Goal: Task Accomplishment & Management: Manage account settings

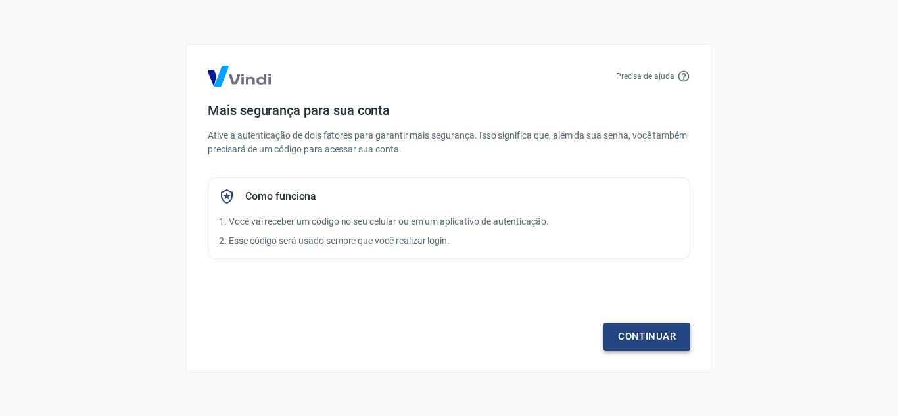
click at [630, 336] on link "Continuar" at bounding box center [646, 337] width 87 height 28
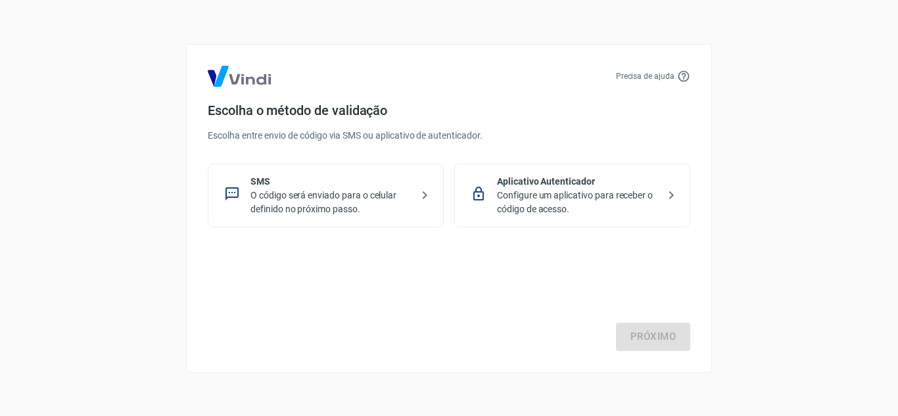
click at [605, 210] on p "Configure um aplicativo para receber o código de acesso." at bounding box center [577, 203] width 161 height 28
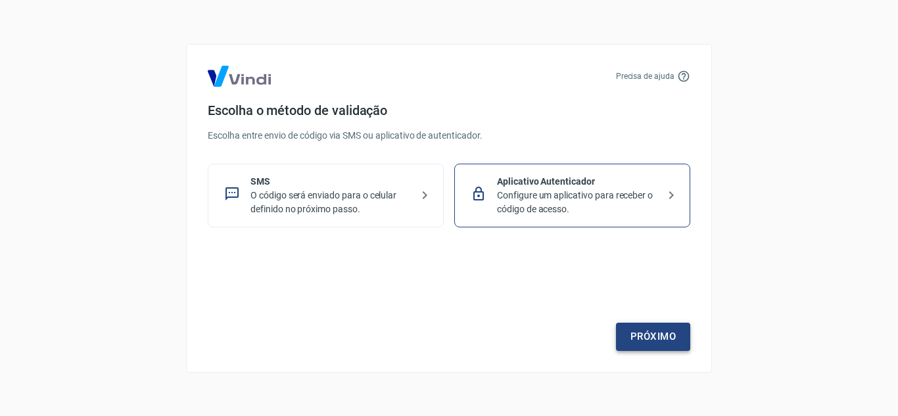
click at [651, 341] on link "Próximo" at bounding box center [653, 337] width 74 height 28
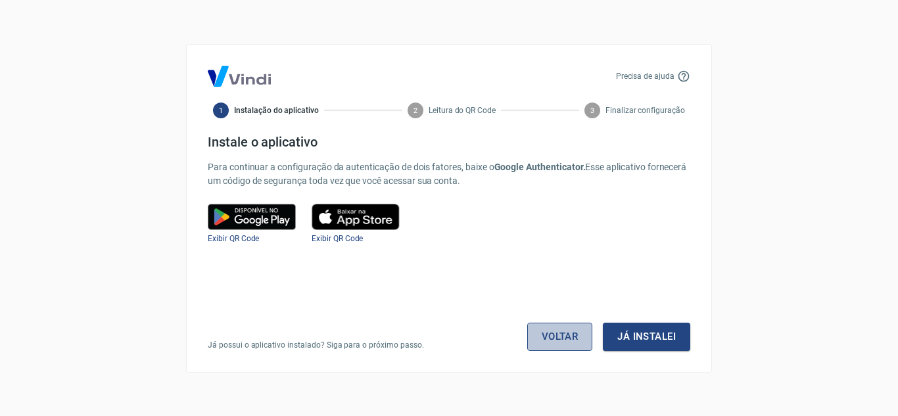
click at [568, 335] on link "Voltar" at bounding box center [560, 337] width 66 height 28
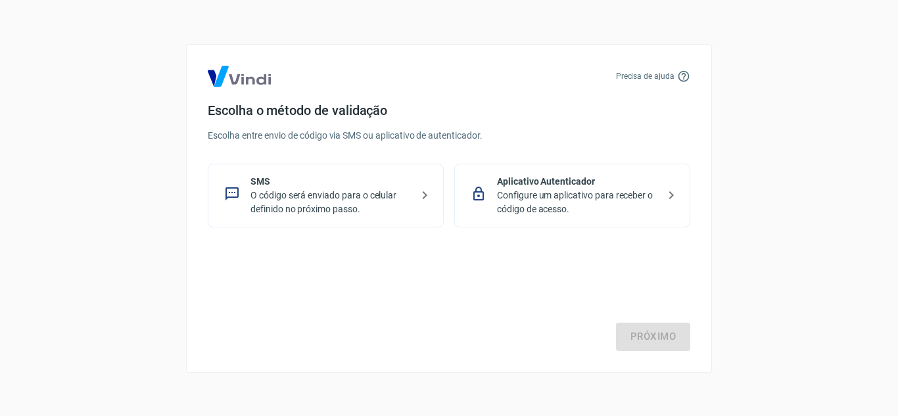
click at [270, 193] on p "O código será enviado para o celular definido no próximo passo." at bounding box center [330, 203] width 161 height 28
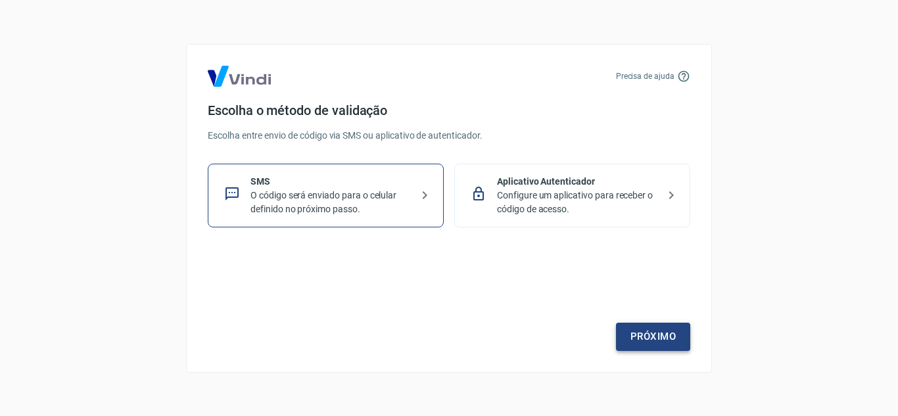
click at [636, 329] on link "Próximo" at bounding box center [653, 337] width 74 height 28
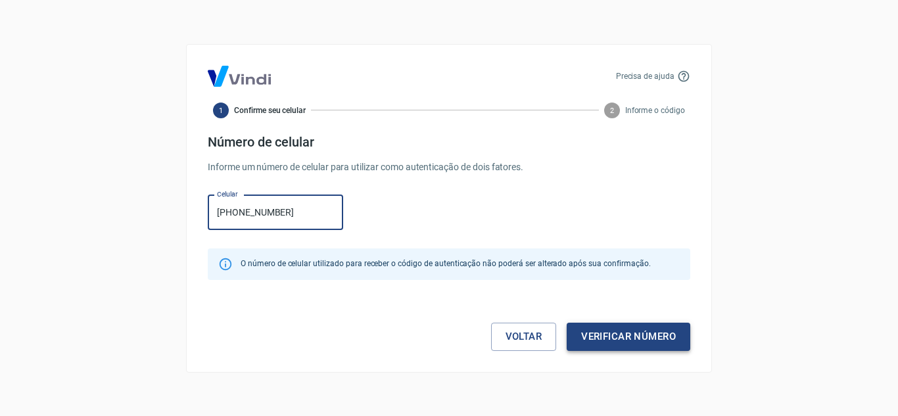
type input "[PHONE_NUMBER]"
click at [601, 334] on button "Verificar número" at bounding box center [629, 337] width 124 height 28
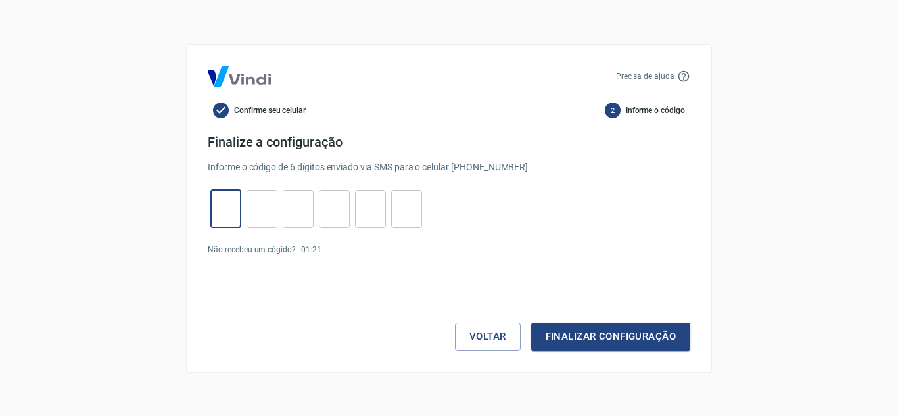
click at [237, 214] on input "tel" at bounding box center [225, 209] width 31 height 28
type input "8"
type input "5"
type input "3"
type input "0"
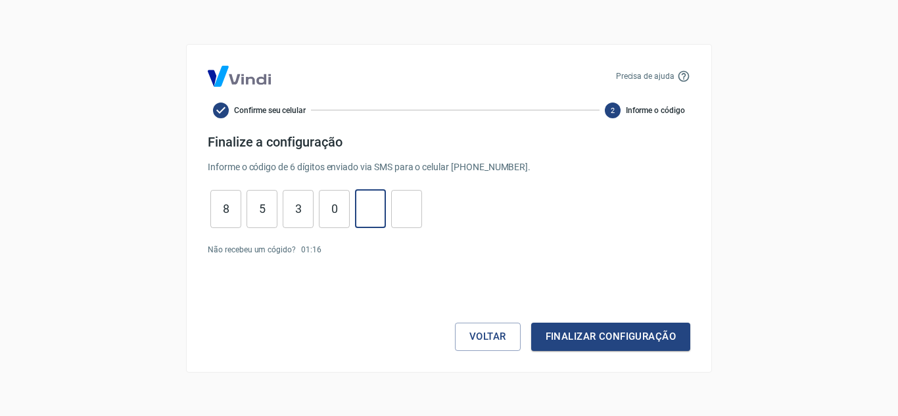
type input "0"
type input "5"
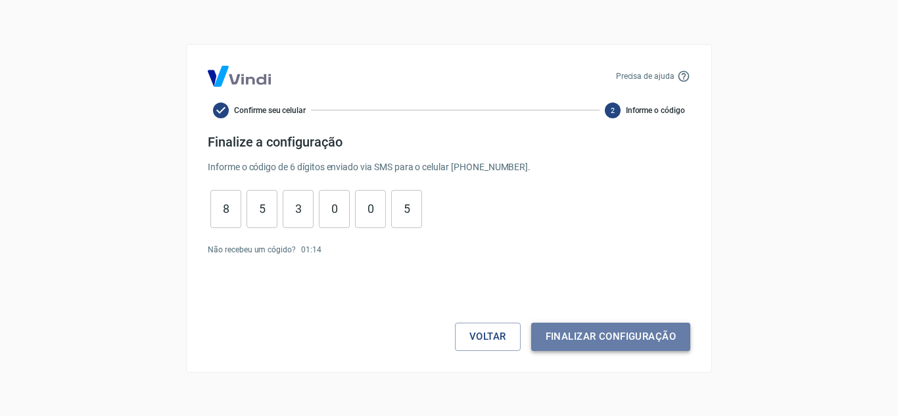
click at [664, 344] on button "Finalizar configuração" at bounding box center [610, 337] width 159 height 28
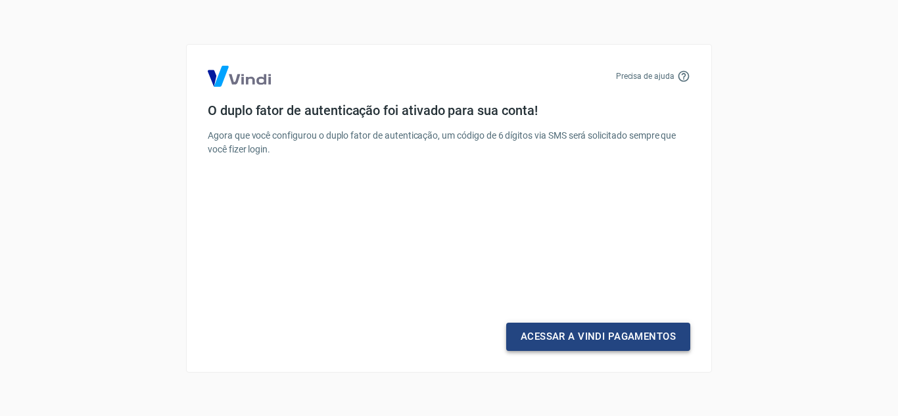
click at [595, 341] on link "Acessar a Vindi Pagamentos" at bounding box center [598, 337] width 184 height 28
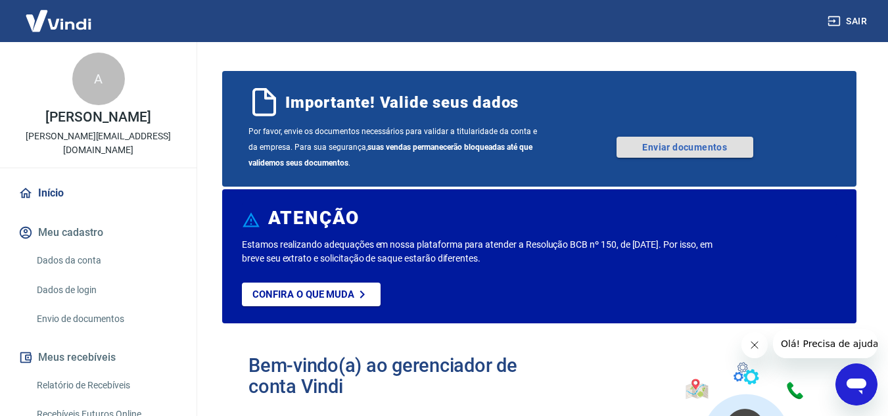
click at [642, 150] on link "Enviar documentos" at bounding box center [684, 147] width 137 height 21
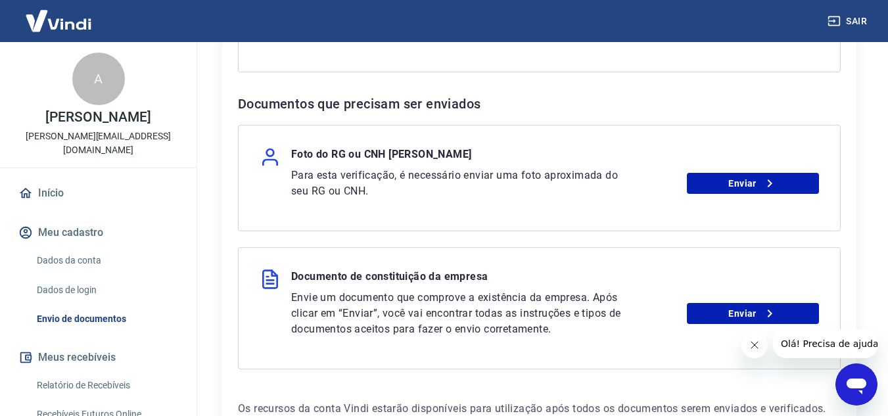
scroll to position [591, 0]
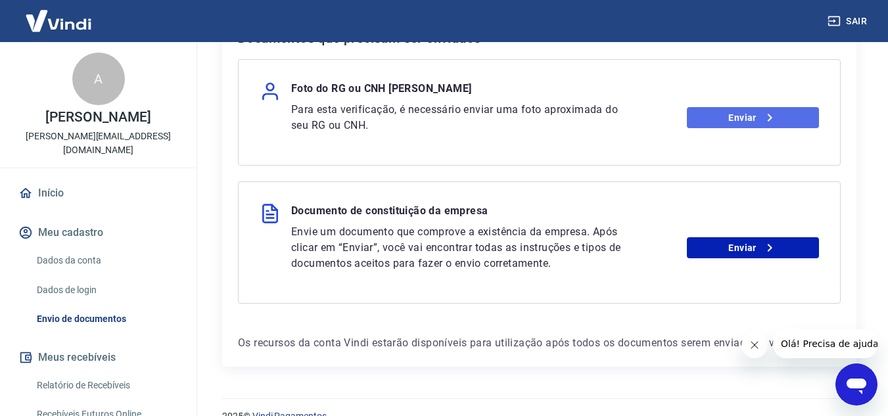
click at [760, 114] on link "Enviar" at bounding box center [753, 117] width 132 height 21
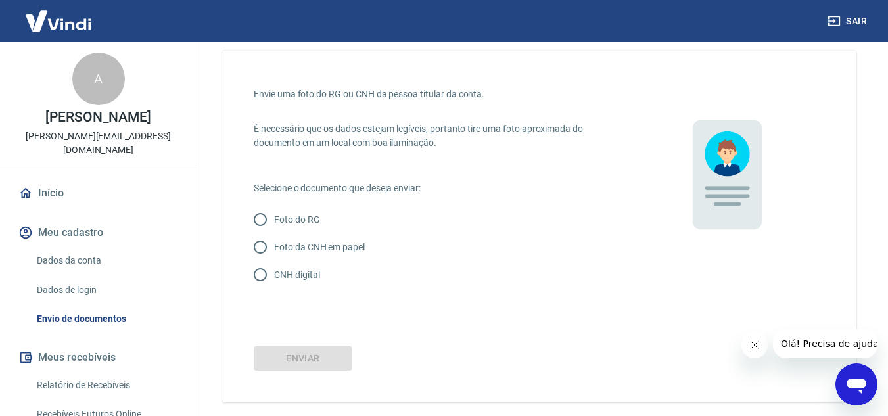
scroll to position [66, 0]
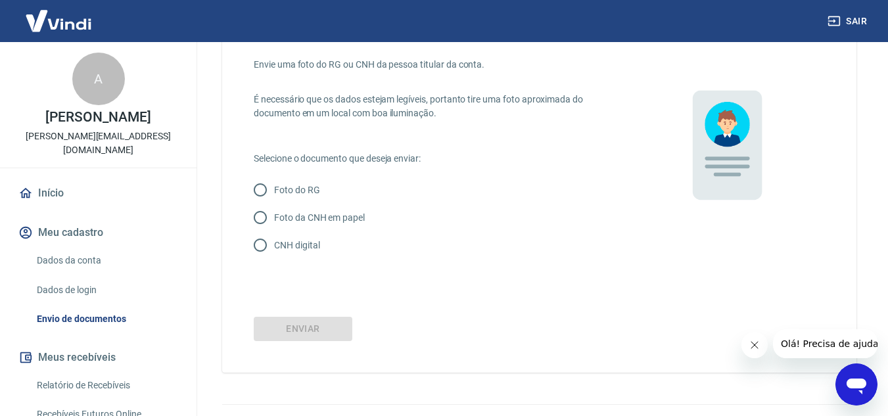
click at [266, 243] on input "CNH digital" at bounding box center [260, 245] width 28 height 28
radio input "true"
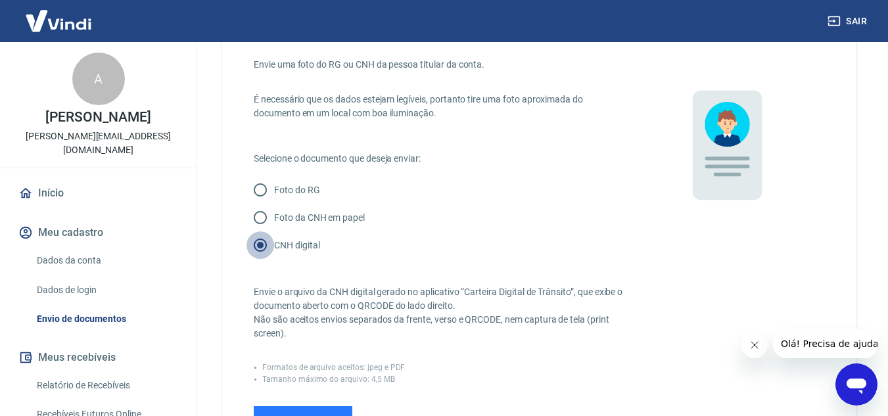
click at [266, 243] on input "CNH digital" at bounding box center [260, 245] width 28 height 28
click at [266, 208] on input "Foto da CNH em papel" at bounding box center [260, 218] width 28 height 28
radio input "true"
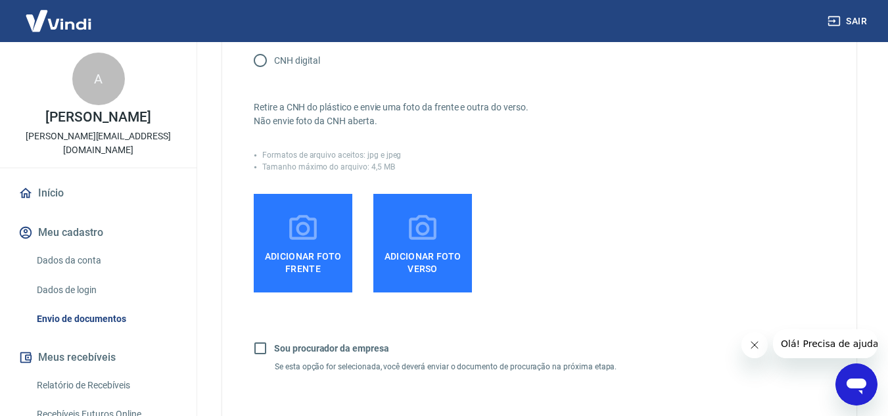
scroll to position [263, 0]
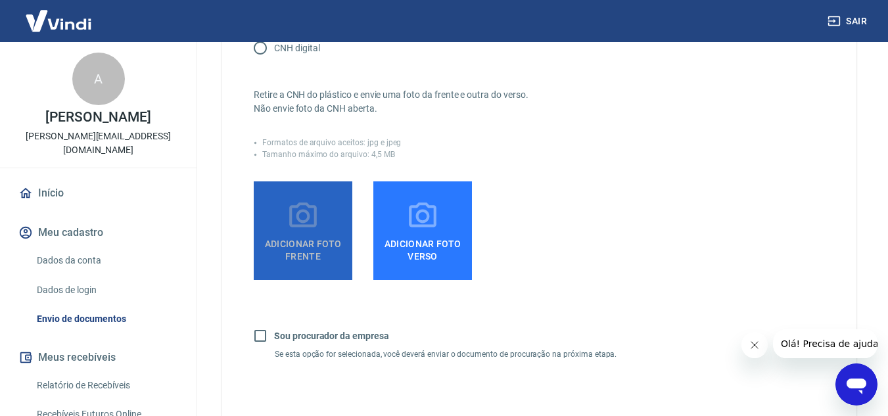
click at [327, 258] on span "Adicionar foto frente" at bounding box center [303, 248] width 88 height 30
click at [0, 0] on input "Adicionar foto frente" at bounding box center [0, 0] width 0 height 0
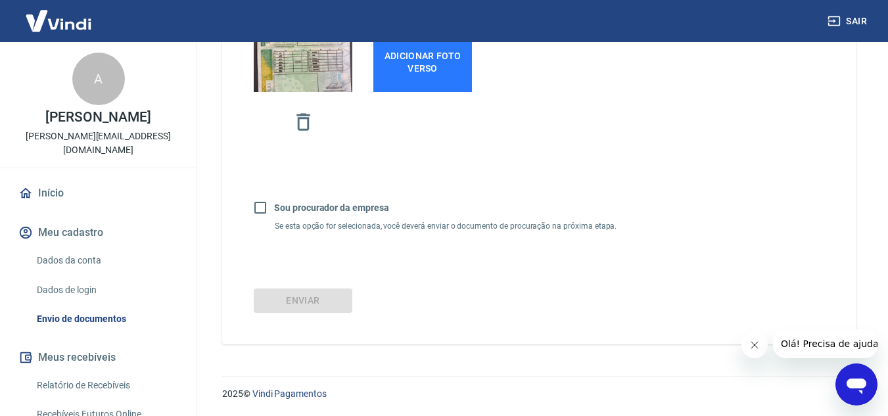
scroll to position [451, 0]
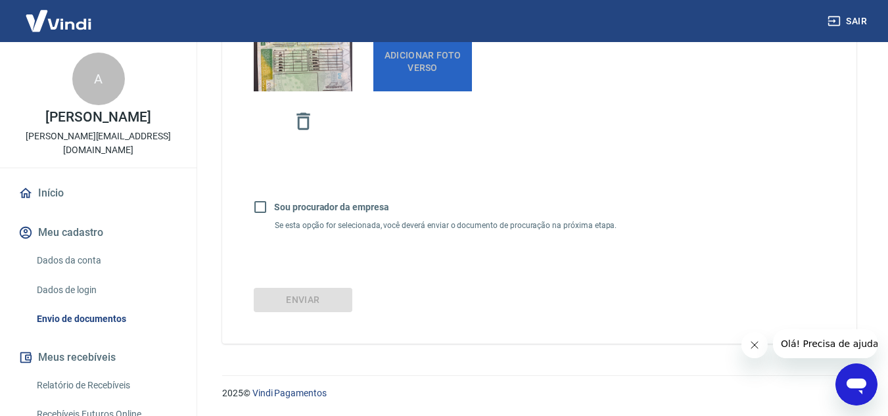
click at [450, 74] on label "Adicionar foto verso" at bounding box center [422, 42] width 99 height 99
click at [0, 0] on input "Adicionar foto verso" at bounding box center [0, 0] width 0 height 0
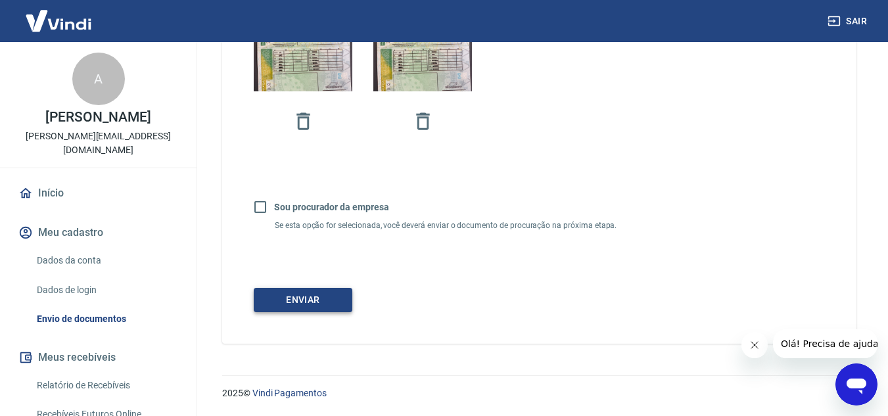
click at [335, 300] on button "Enviar" at bounding box center [303, 300] width 99 height 24
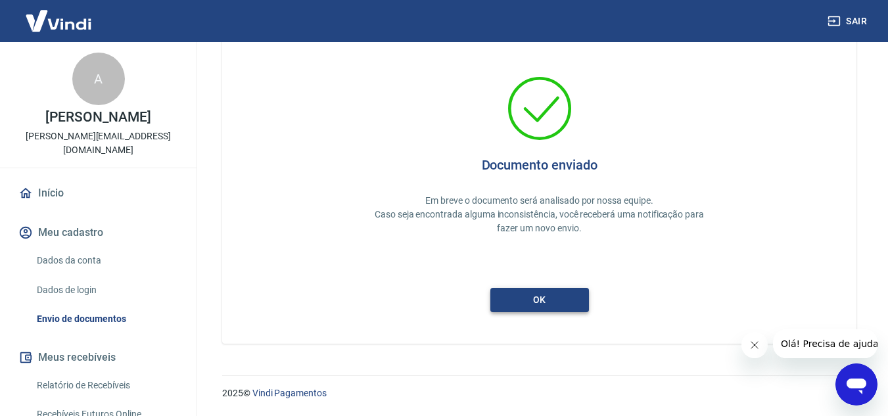
click at [581, 300] on button "ok" at bounding box center [539, 300] width 99 height 24
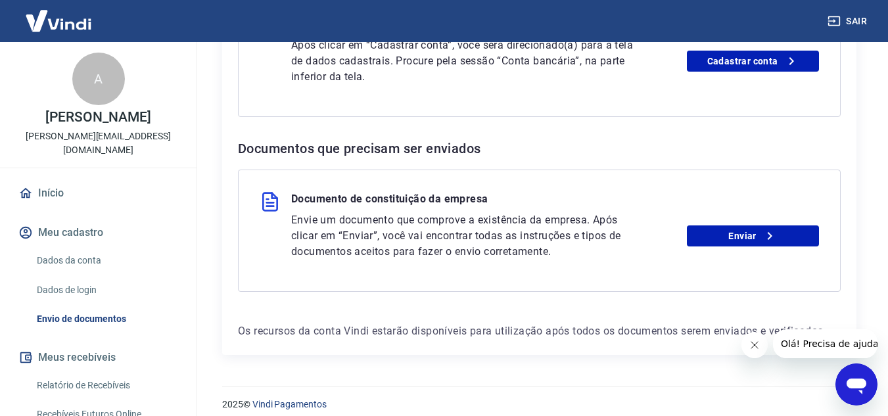
scroll to position [492, 0]
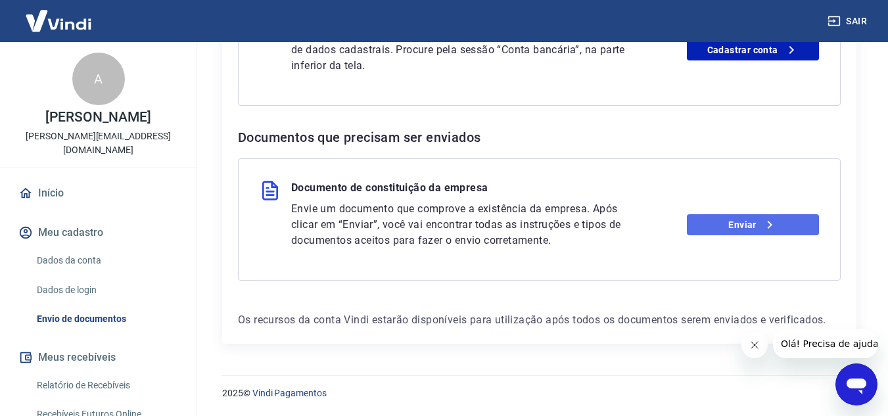
click at [749, 221] on link "Enviar" at bounding box center [753, 224] width 132 height 21
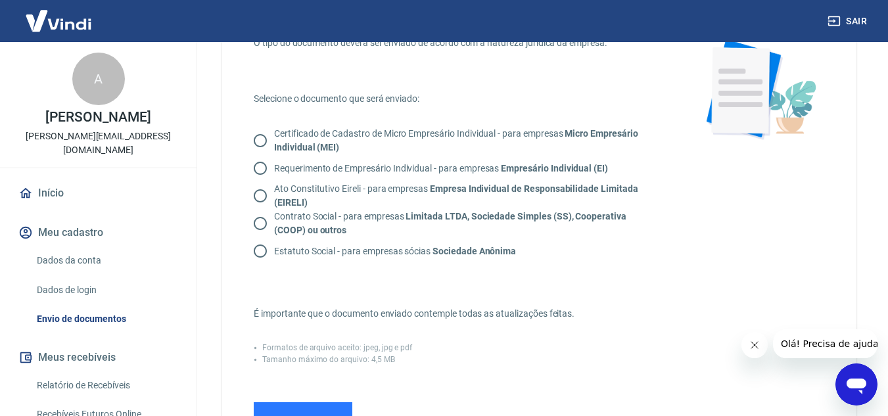
scroll to position [66, 0]
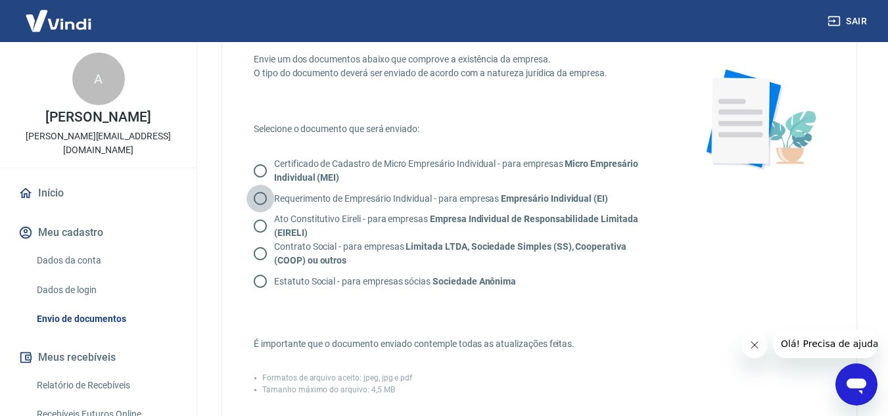
click at [262, 202] on input "Requerimento de Empresário Individual - para empresas Empresário Individual (EI)" at bounding box center [260, 199] width 28 height 28
radio input "true"
click at [248, 251] on input "Contrato Social - para empresas Limitada LTDA, Sociedade Simples (SS), Cooperat…" at bounding box center [260, 254] width 28 height 28
radio input "true"
click at [267, 253] on input "Contrato Social - para empresas Limitada LTDA, Sociedade Simples (SS), Cooperat…" at bounding box center [260, 254] width 28 height 28
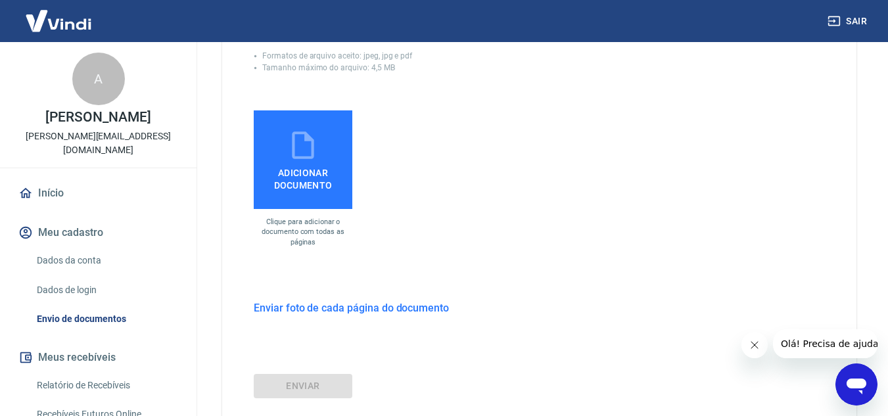
scroll to position [394, 0]
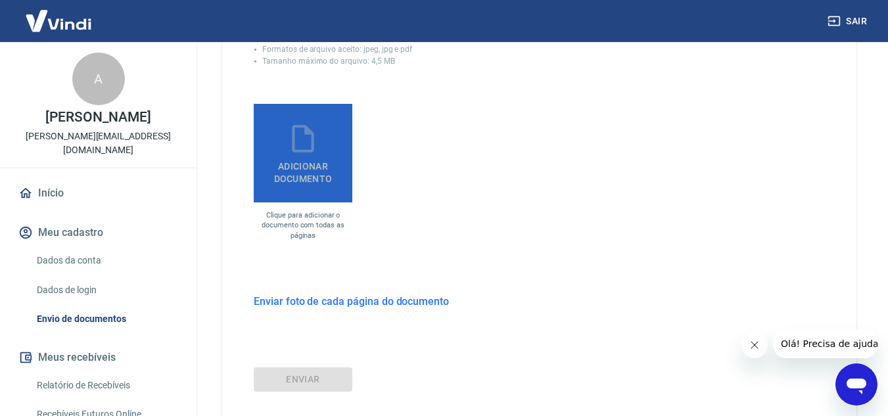
click at [317, 136] on icon at bounding box center [303, 138] width 33 height 33
click at [0, 0] on input "Adicionar documento" at bounding box center [0, 0] width 0 height 0
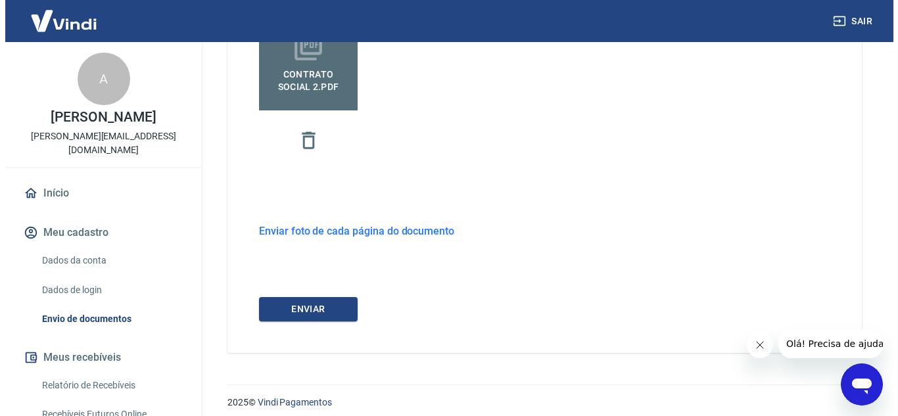
scroll to position [496, 0]
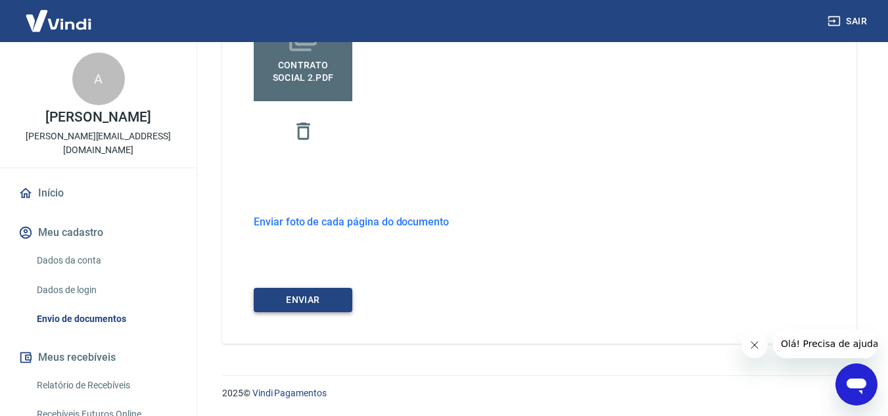
click at [321, 295] on button "ENVIAR" at bounding box center [303, 300] width 99 height 24
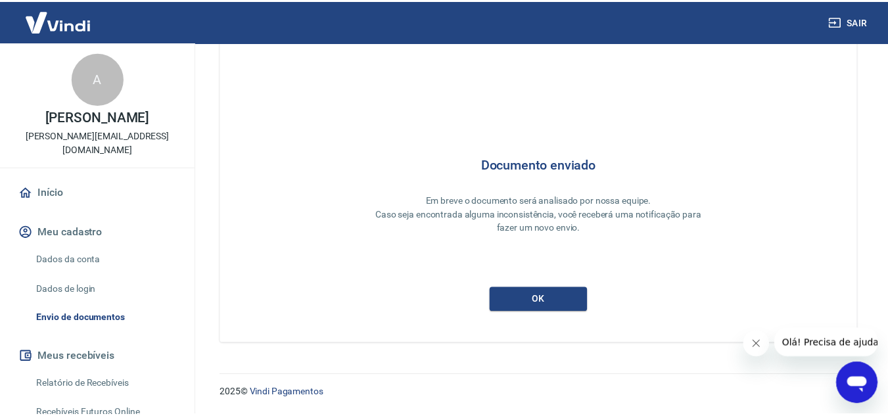
scroll to position [40, 0]
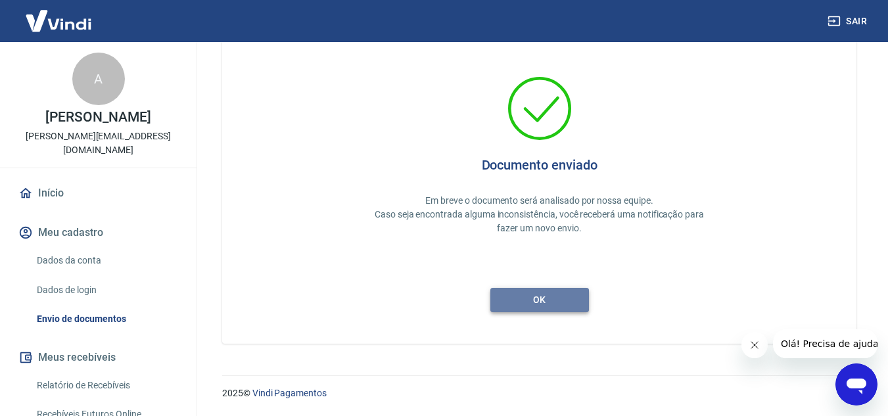
click at [576, 303] on button "ok" at bounding box center [539, 300] width 99 height 24
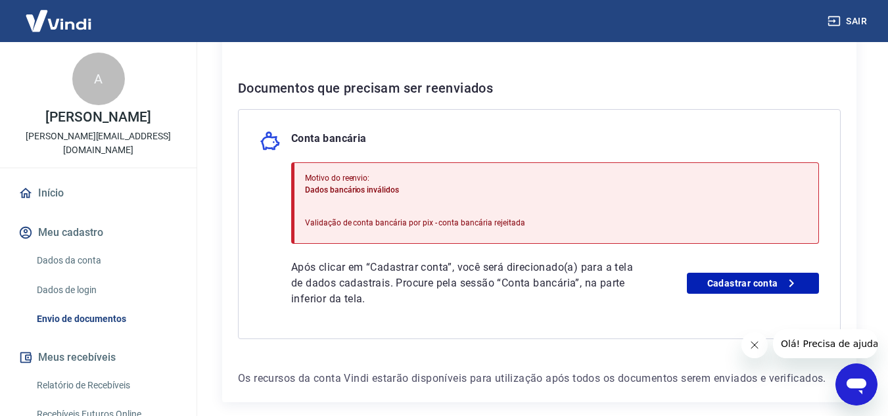
scroll to position [317, 0]
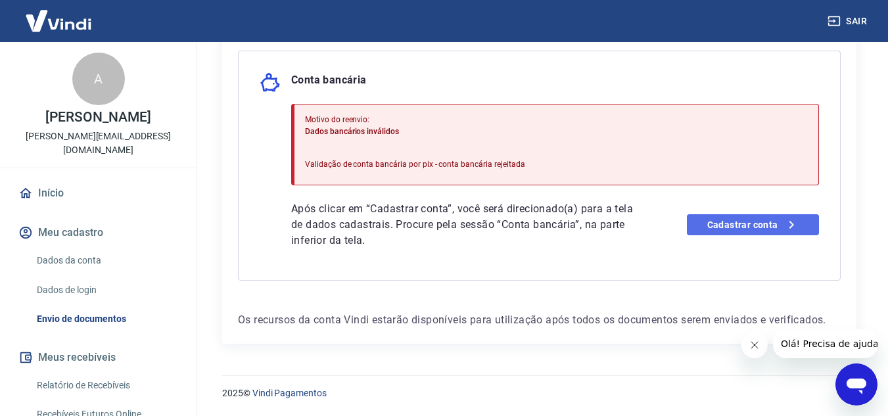
click at [727, 221] on link "Cadastrar conta" at bounding box center [753, 224] width 132 height 21
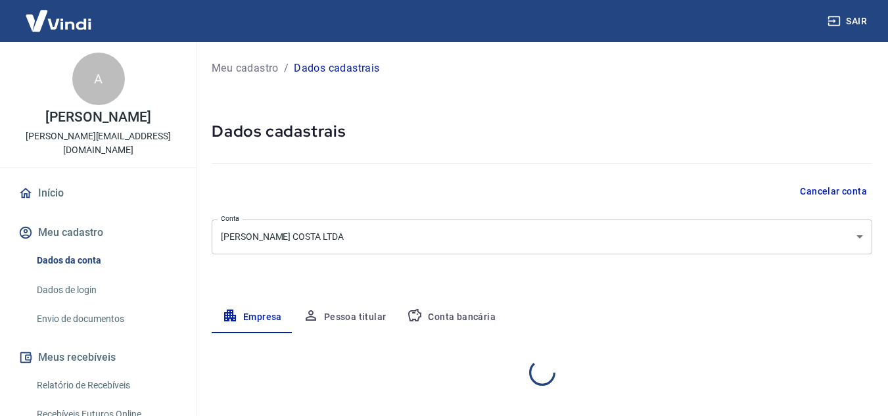
select select "PR"
select select "business"
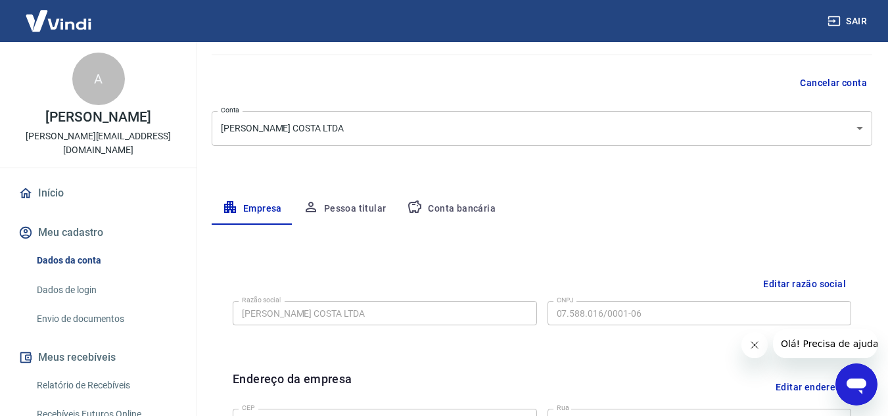
scroll to position [131, 0]
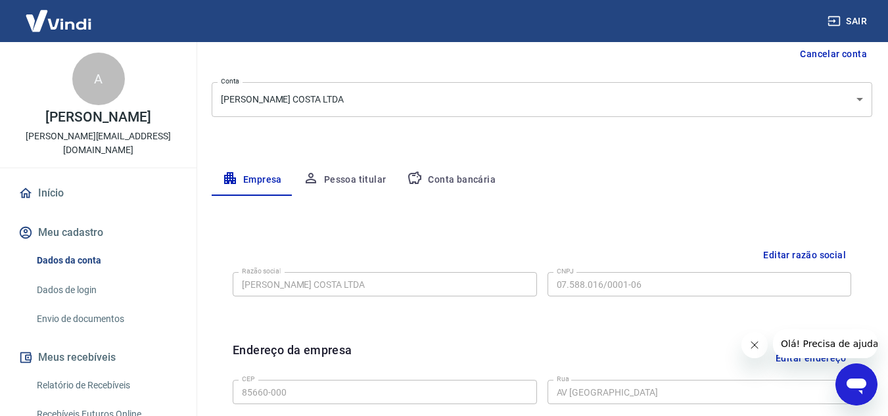
click at [363, 183] on button "Pessoa titular" at bounding box center [344, 180] width 104 height 32
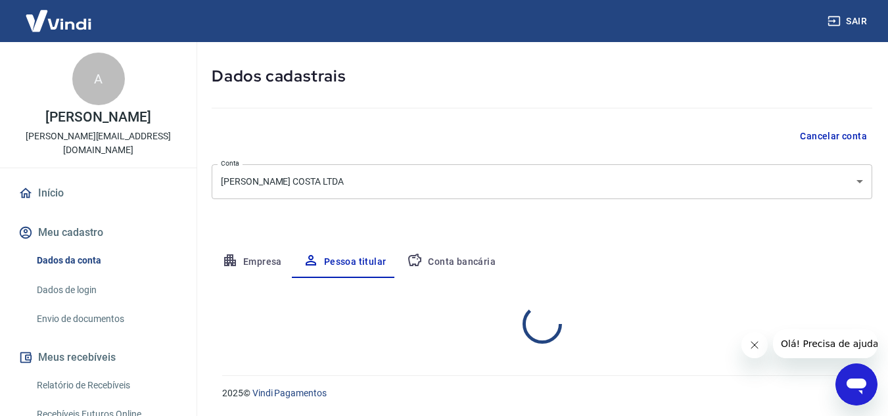
scroll to position [110, 0]
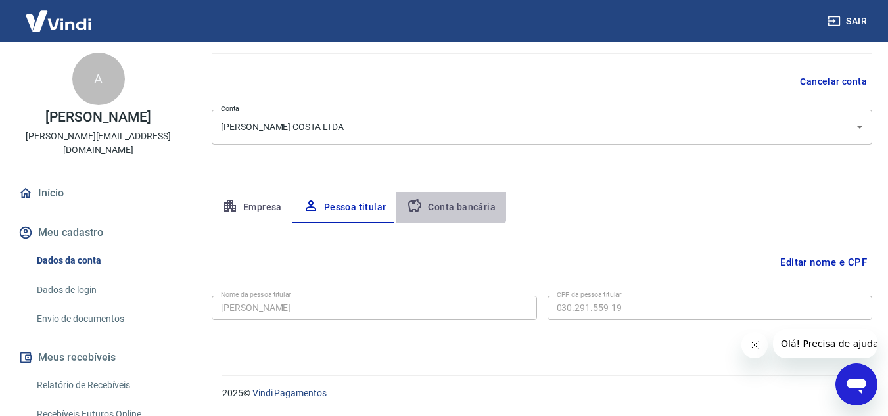
click at [441, 200] on button "Conta bancária" at bounding box center [451, 208] width 110 height 32
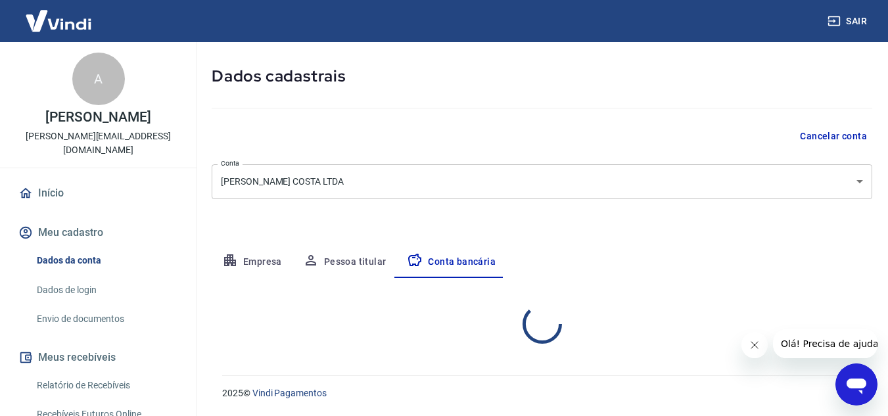
select select "1"
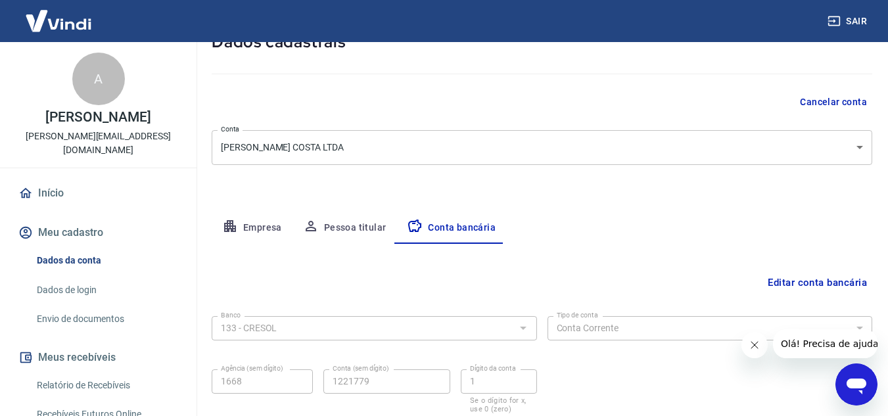
scroll to position [183, 0]
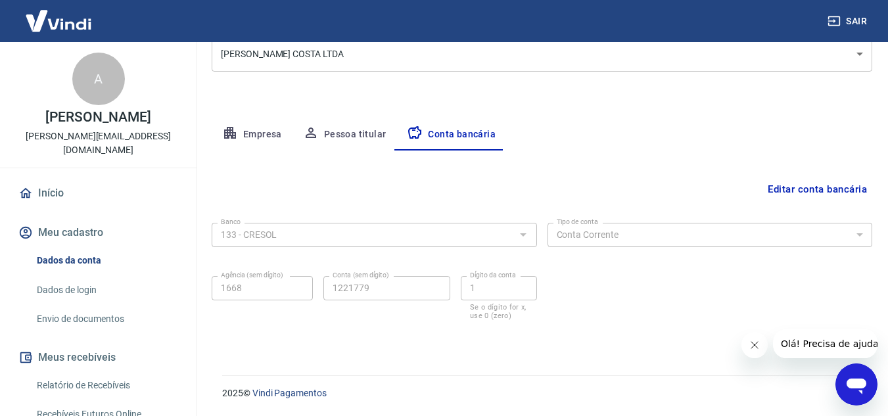
click at [755, 345] on icon "Fechar mensagem da empresa" at bounding box center [754, 345] width 11 height 11
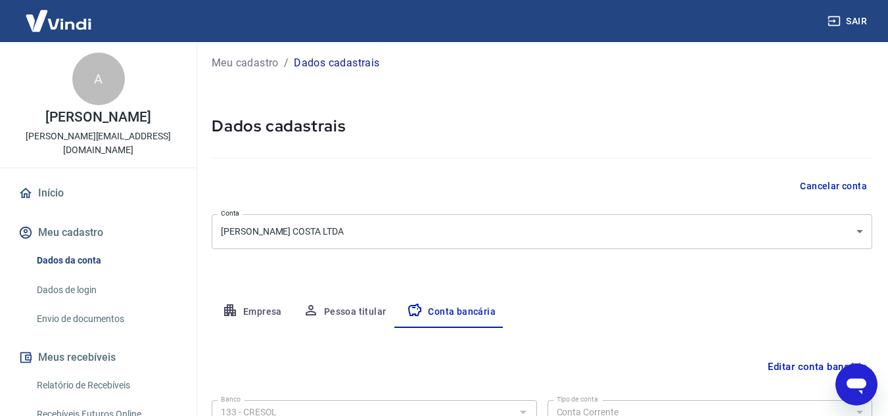
scroll to position [0, 0]
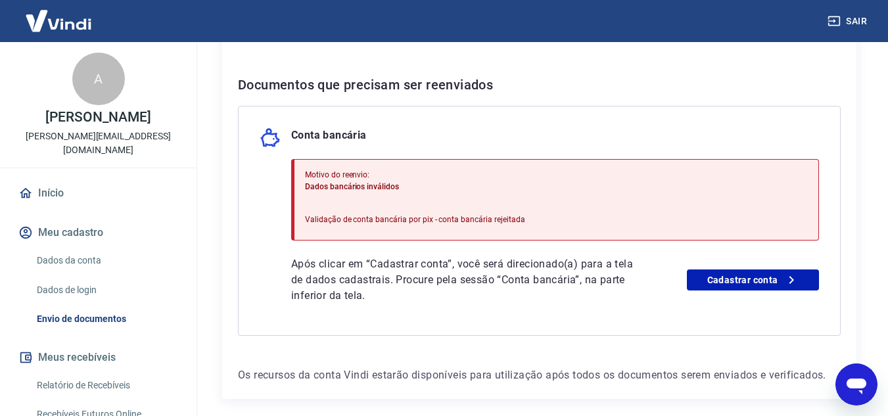
scroll to position [263, 0]
click at [407, 205] on div "Motivo do reenvio: Dados bancários inválidos Validação de conta bancária por pi…" at bounding box center [415, 199] width 220 height 72
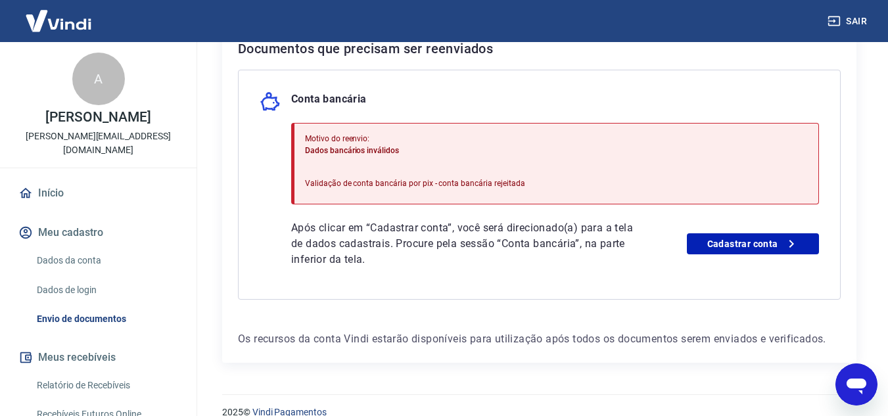
scroll to position [317, 0]
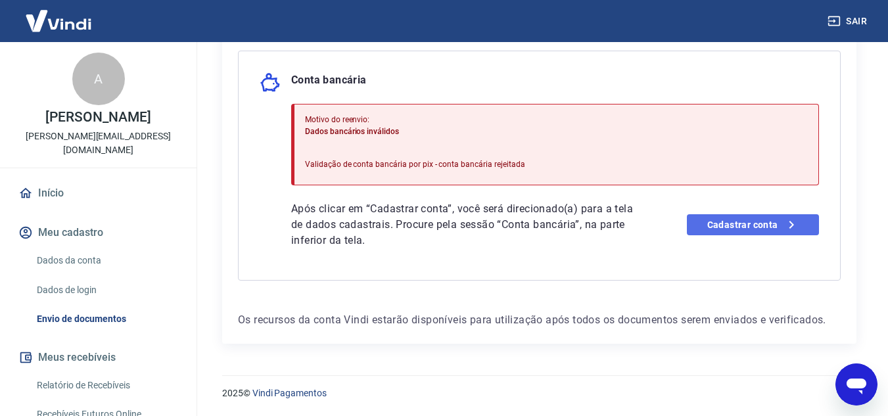
click at [770, 233] on link "Cadastrar conta" at bounding box center [753, 224] width 132 height 21
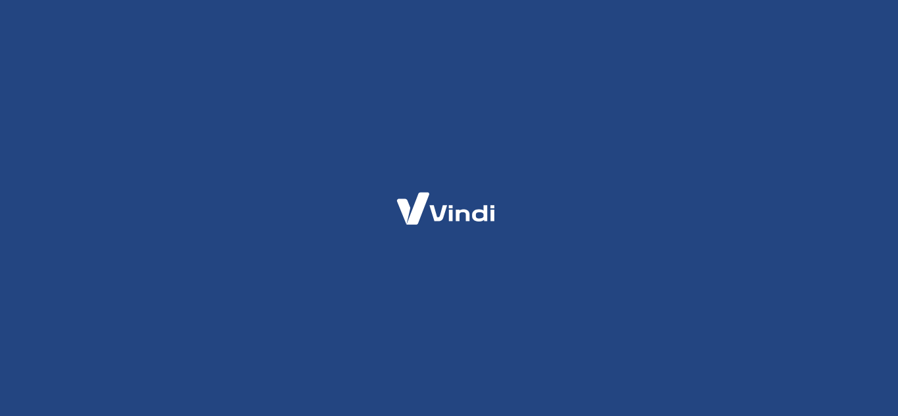
select select "PR"
select select "business"
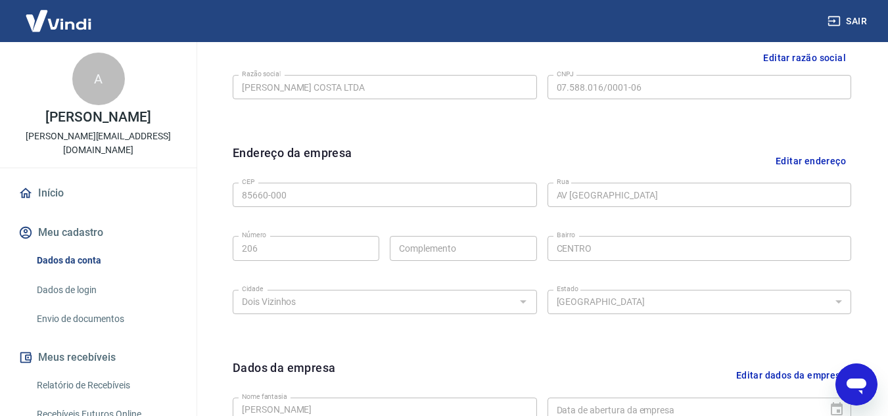
scroll to position [137, 0]
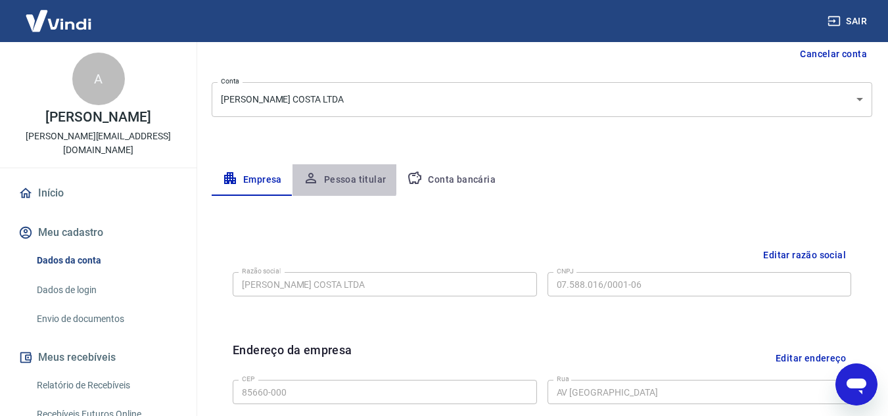
click at [339, 177] on button "Pessoa titular" at bounding box center [344, 180] width 104 height 32
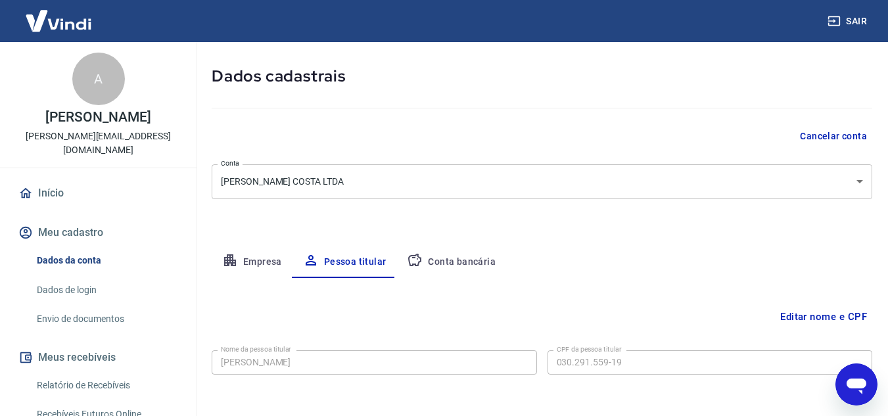
scroll to position [110, 0]
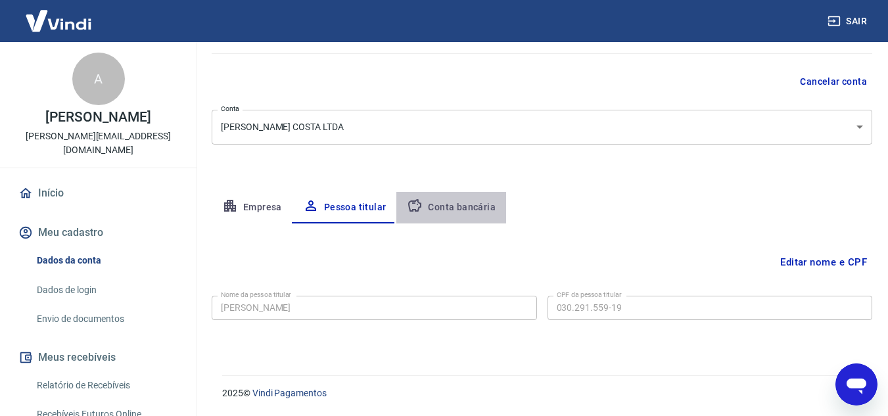
click at [476, 206] on button "Conta bancária" at bounding box center [451, 208] width 110 height 32
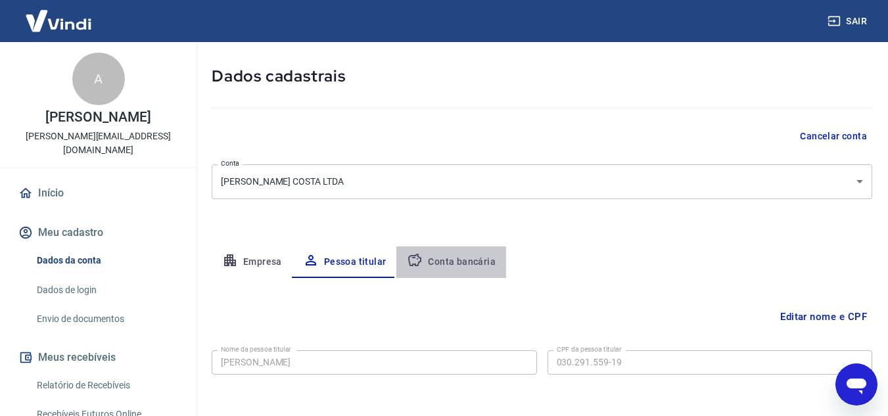
select select "1"
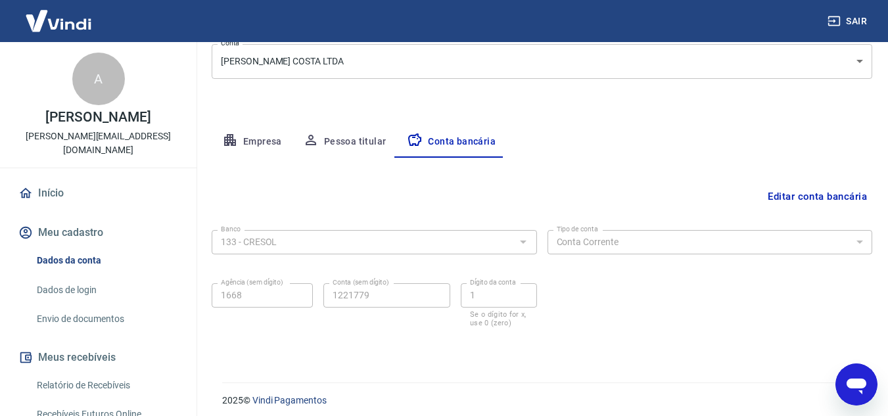
scroll to position [183, 0]
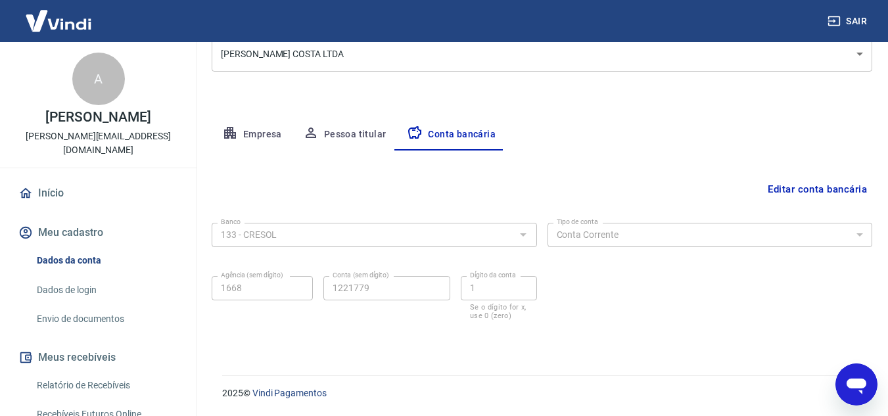
click at [839, 67] on body "Sair A Allan Luis Costa allan.luersen@hotmail.com Início Meu cadastro Dados da …" at bounding box center [444, 25] width 888 height 416
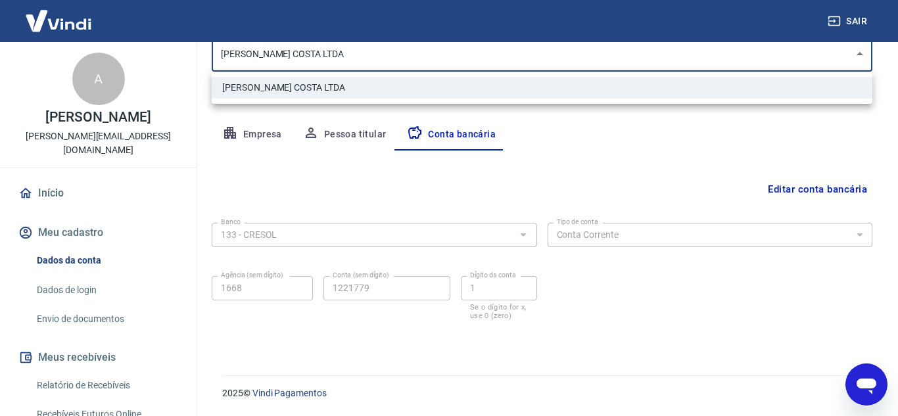
click at [781, 133] on div at bounding box center [449, 208] width 898 height 416
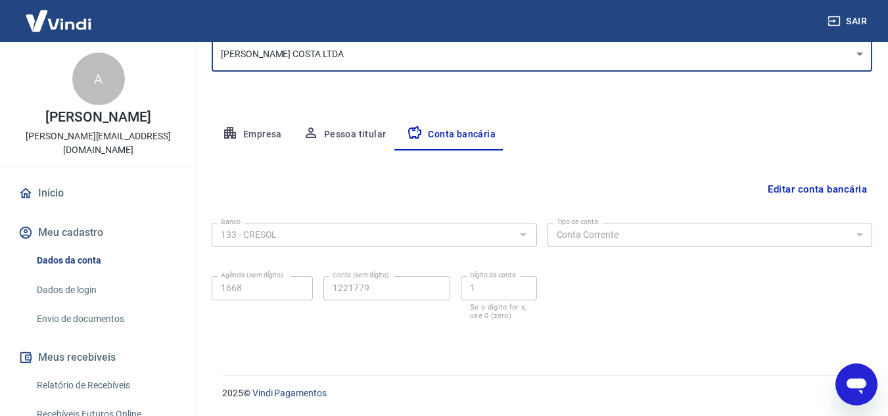
click at [116, 131] on p "[PERSON_NAME][EMAIL_ADDRESS][DOMAIN_NAME]" at bounding box center [98, 143] width 175 height 28
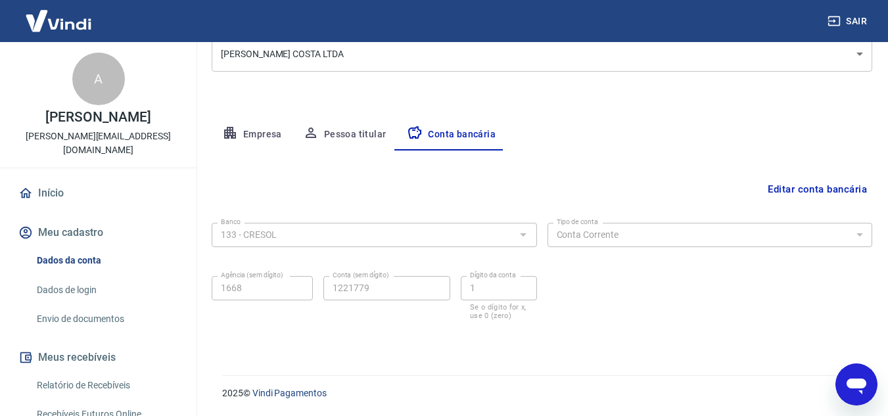
click at [66, 219] on button "Meu cadastro" at bounding box center [98, 232] width 165 height 29
click at [42, 179] on link "Início" at bounding box center [98, 193] width 165 height 29
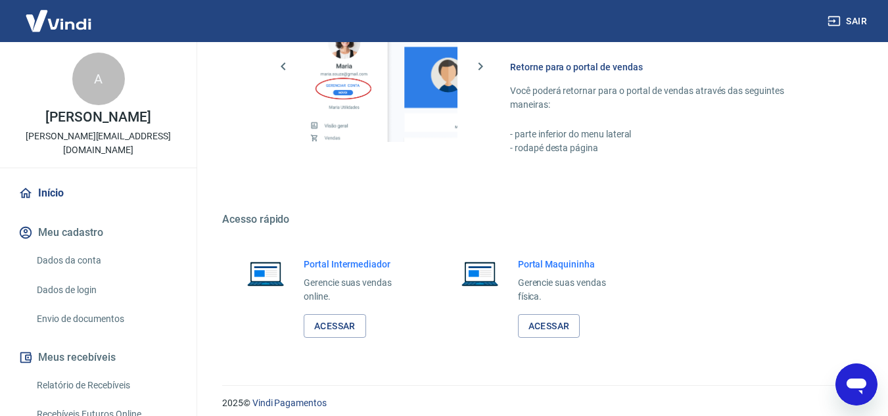
click at [83, 247] on link "Dados da conta" at bounding box center [106, 260] width 149 height 27
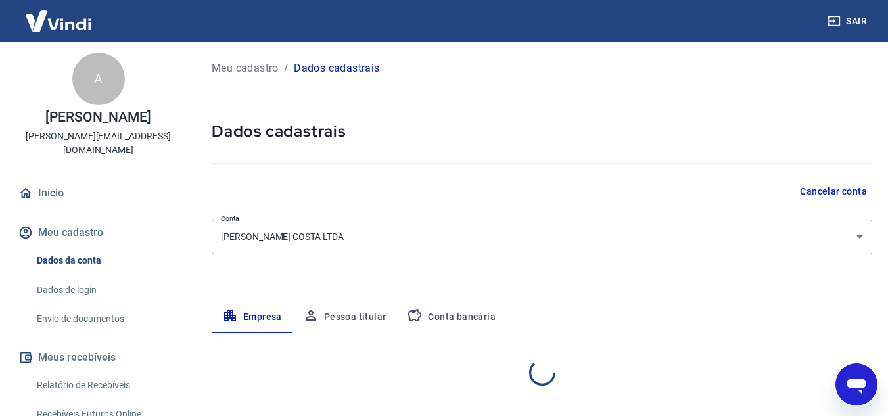
select select "PR"
select select "business"
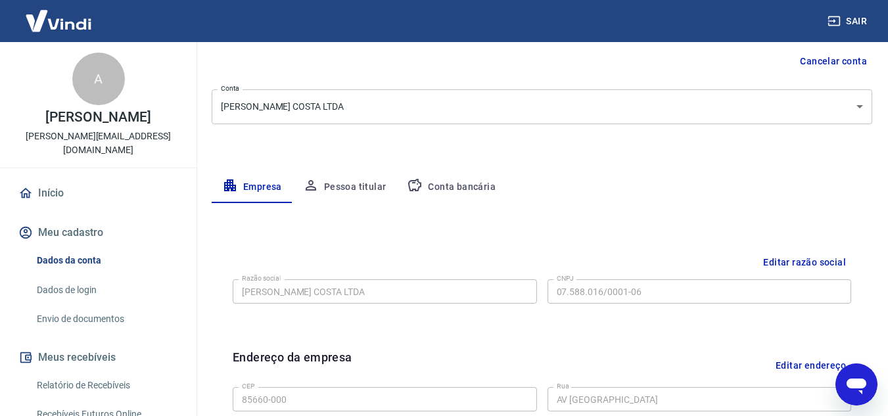
scroll to position [131, 0]
click at [432, 98] on body "Sair A Allan Luis Costa allan.luersen@hotmail.com Início Meu cadastro Dados da …" at bounding box center [444, 77] width 888 height 416
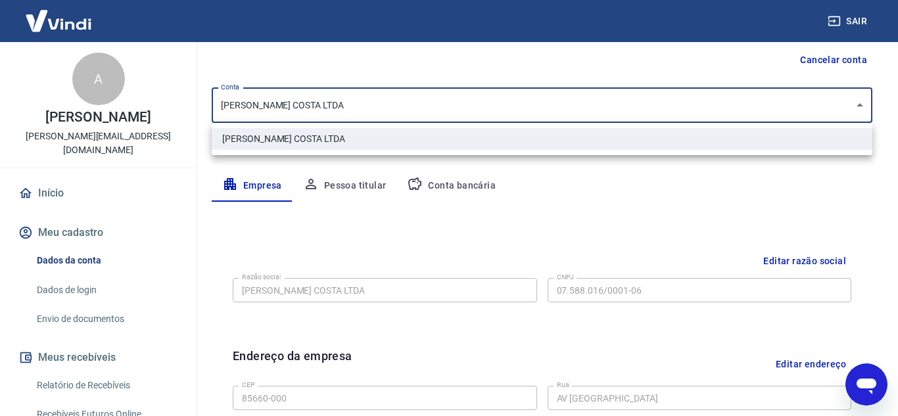
click at [452, 76] on div at bounding box center [449, 208] width 898 height 416
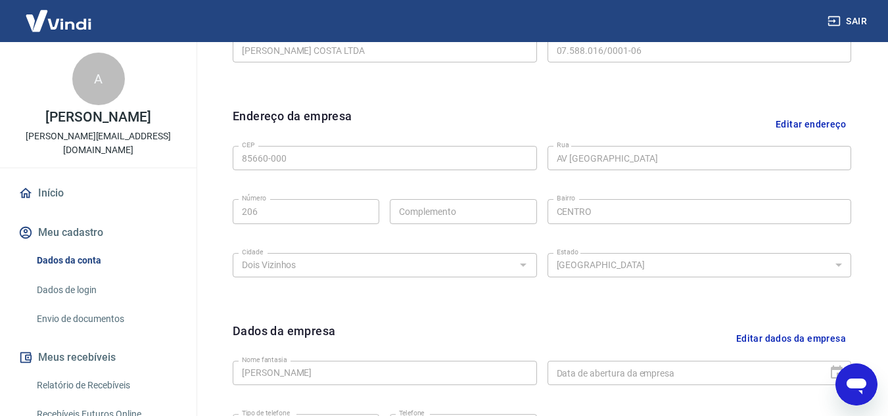
scroll to position [394, 0]
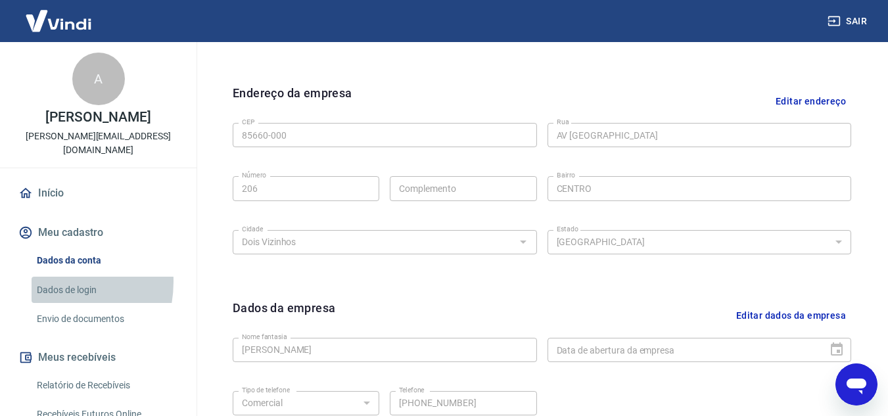
click at [48, 277] on link "Dados de login" at bounding box center [106, 290] width 149 height 27
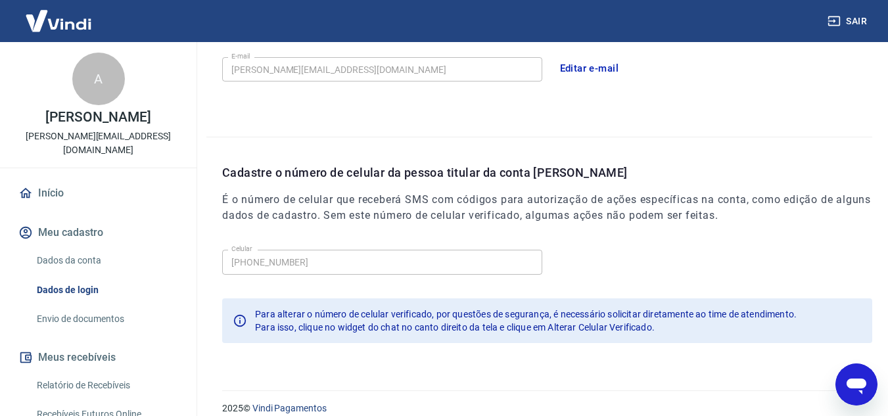
scroll to position [426, 0]
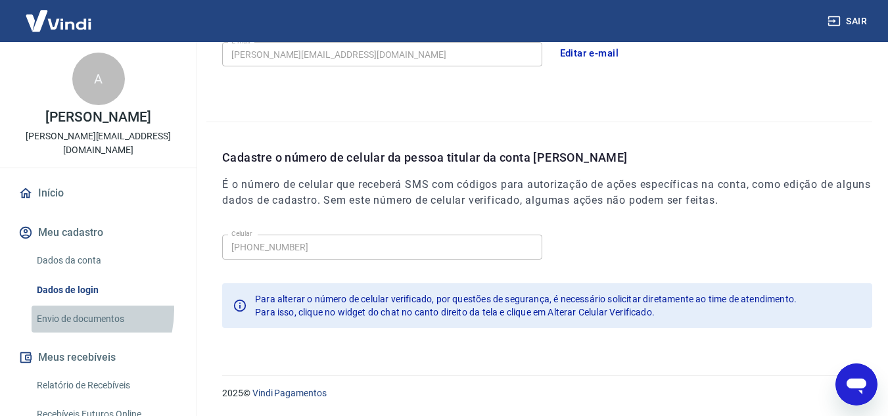
click at [67, 306] on link "Envio de documentos" at bounding box center [106, 319] width 149 height 27
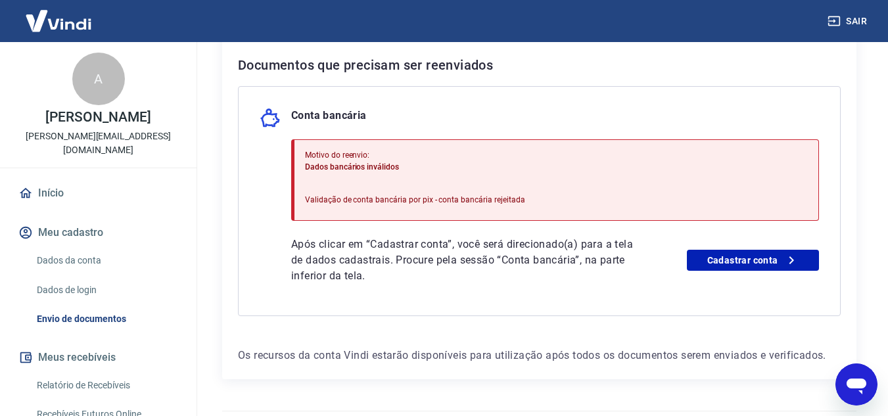
scroll to position [317, 0]
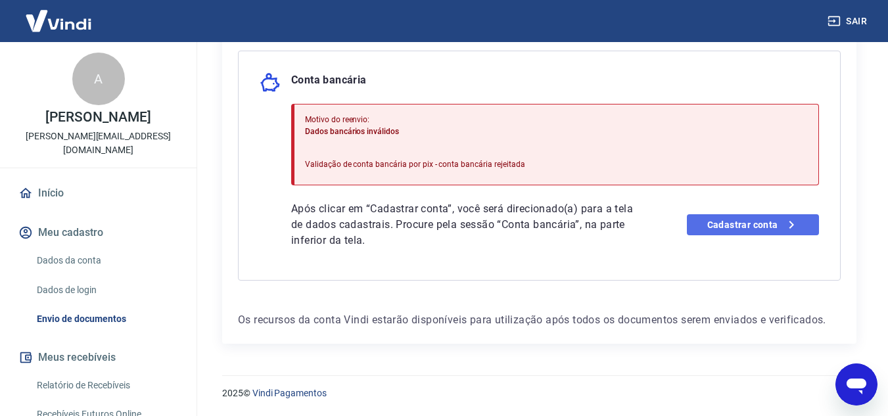
click at [726, 219] on link "Cadastrar conta" at bounding box center [753, 224] width 132 height 21
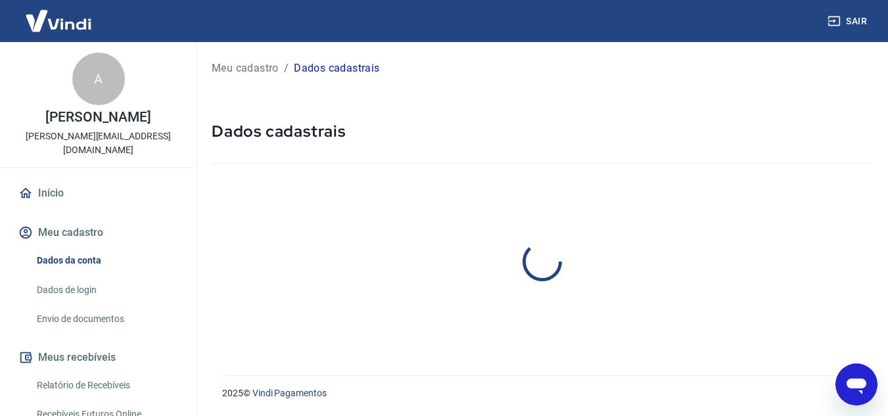
select select "PR"
select select "business"
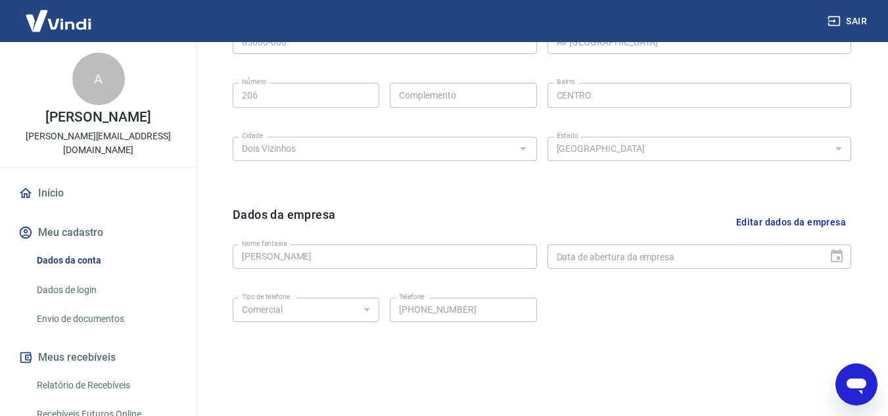
scroll to position [526, 0]
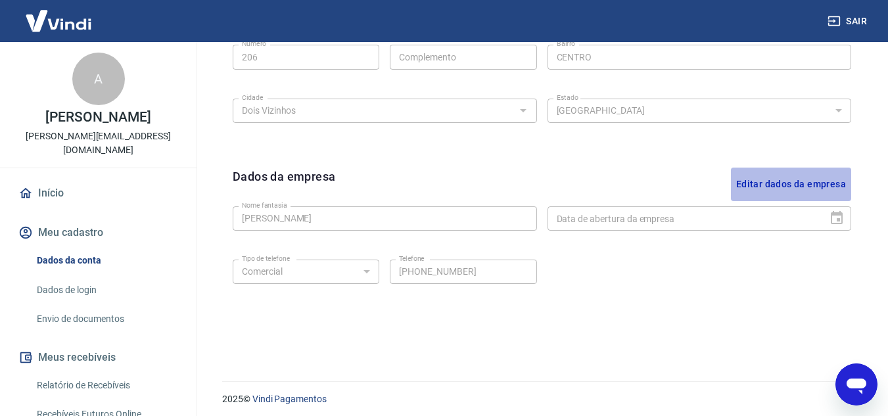
click at [830, 183] on button "Editar dados da empresa" at bounding box center [791, 185] width 120 height 34
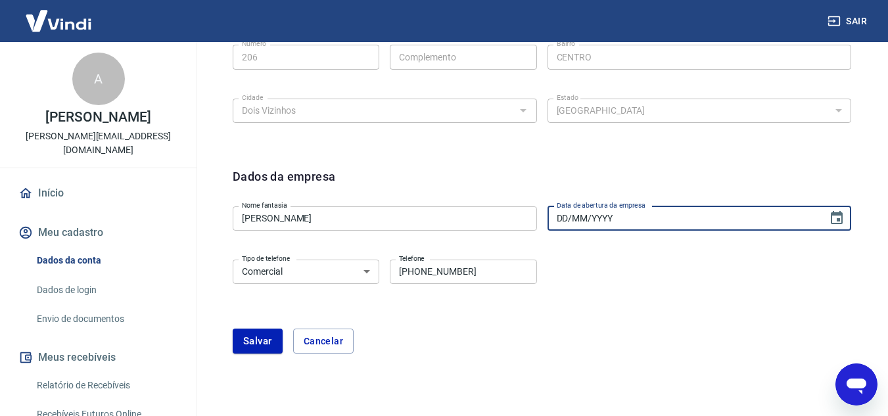
click at [653, 226] on input "DD/MM/YYYY" at bounding box center [682, 218] width 271 height 24
type input "[DATE]"
click at [625, 286] on div "Tipo de telefone Residencial Comercial Tipo de telefone Telefone [PHONE_NUMBER]…" at bounding box center [542, 280] width 618 height 53
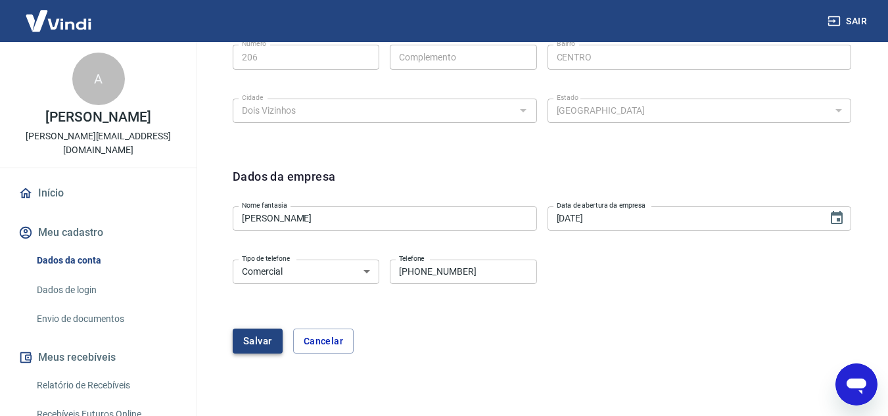
click at [268, 346] on button "Salvar" at bounding box center [258, 341] width 50 height 25
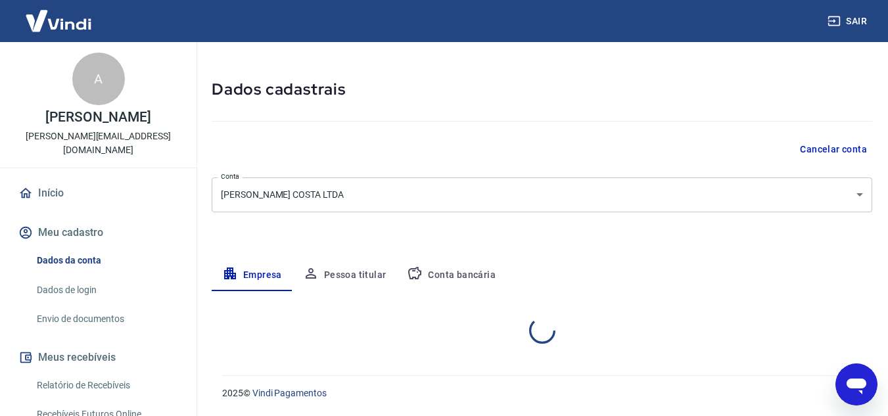
select select "PR"
select select "business"
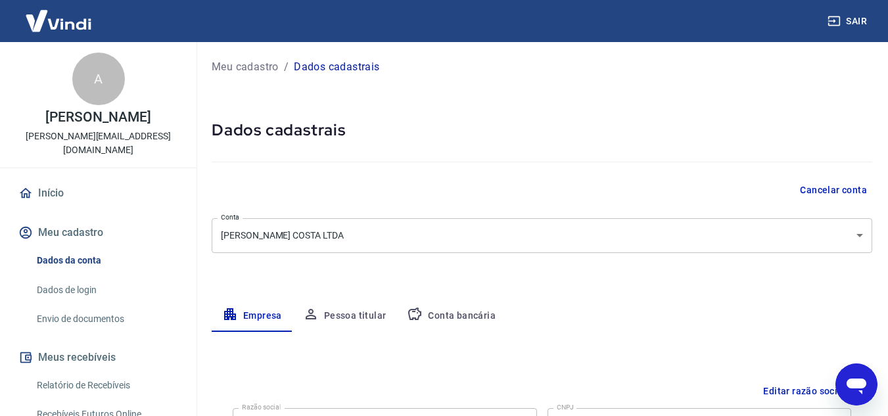
scroll to position [0, 0]
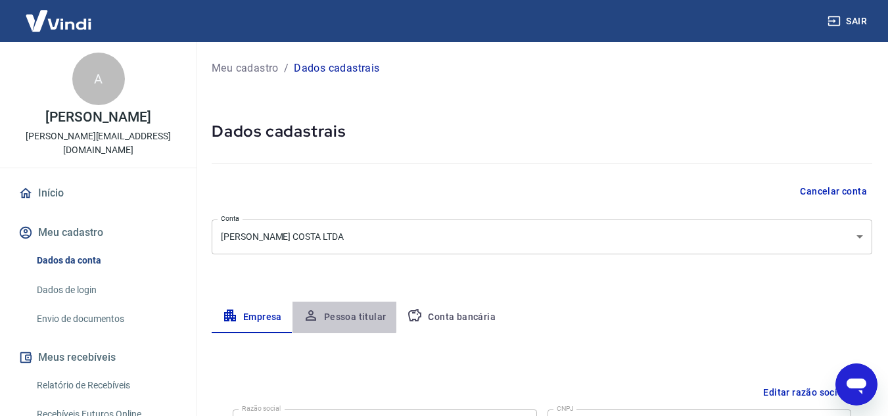
click at [339, 317] on button "Pessoa titular" at bounding box center [344, 318] width 104 height 32
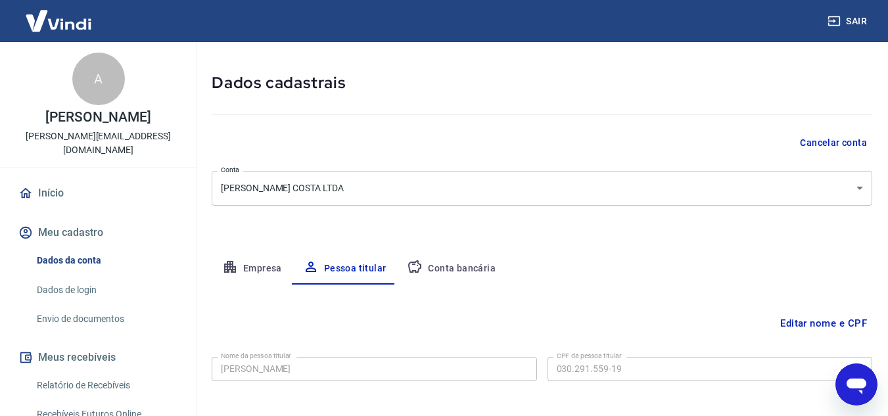
scroll to position [110, 0]
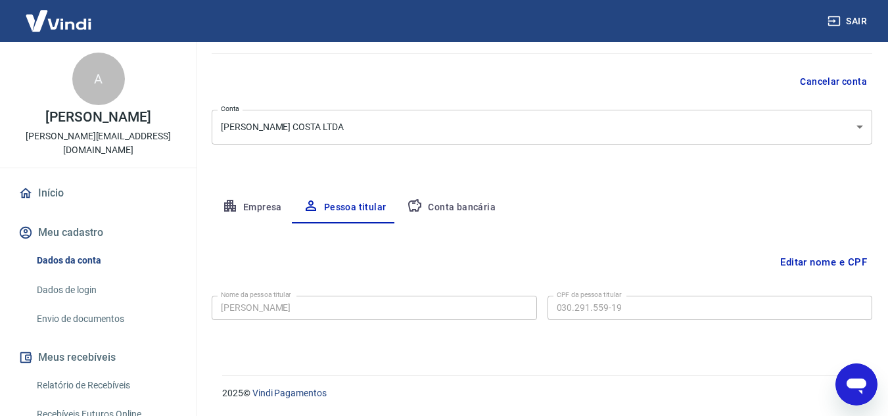
click at [451, 203] on button "Conta bancária" at bounding box center [451, 208] width 110 height 32
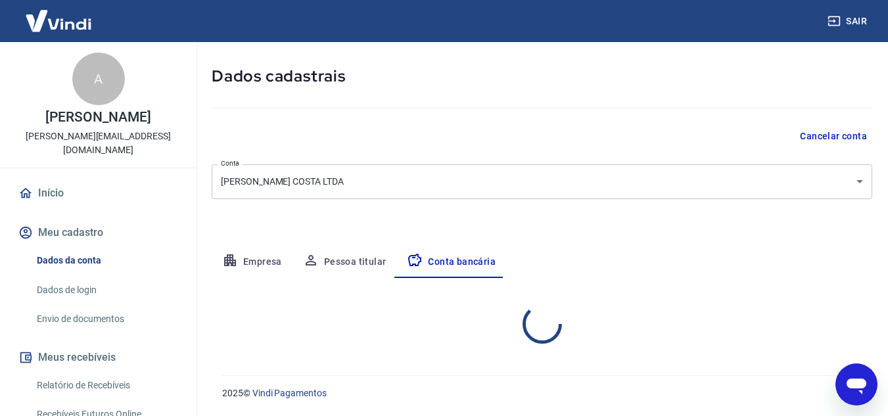
select select "1"
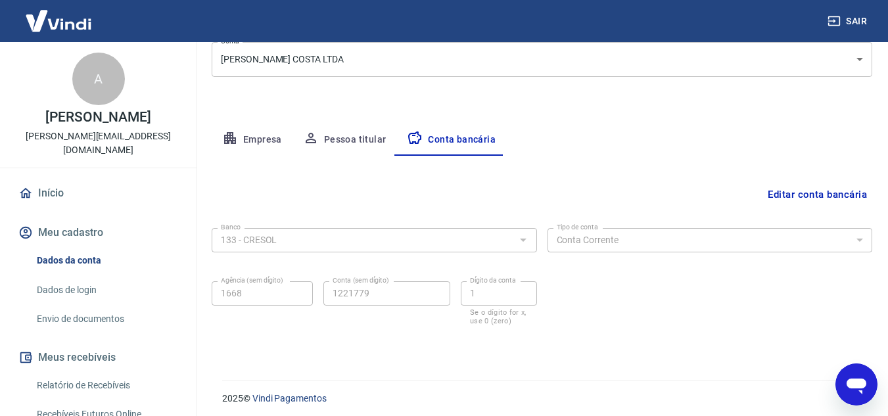
scroll to position [183, 0]
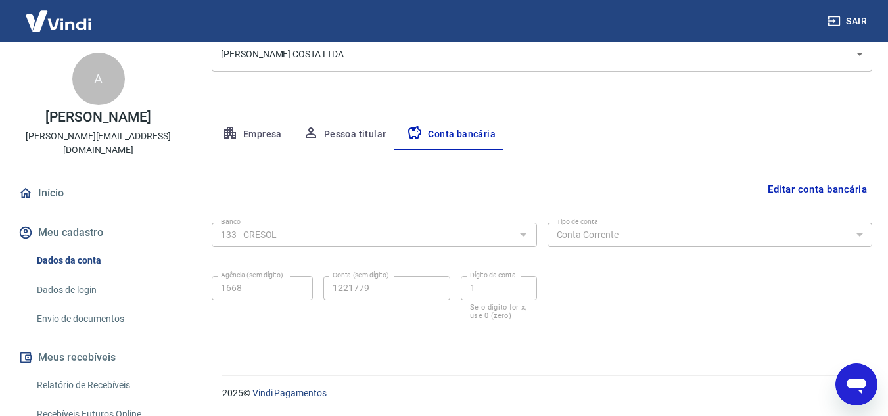
click at [832, 190] on button "Editar conta bancária" at bounding box center [817, 189] width 110 height 25
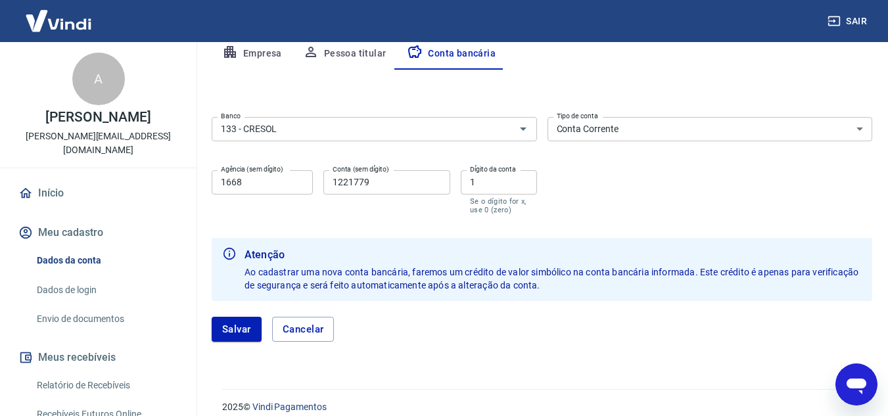
scroll to position [277, 0]
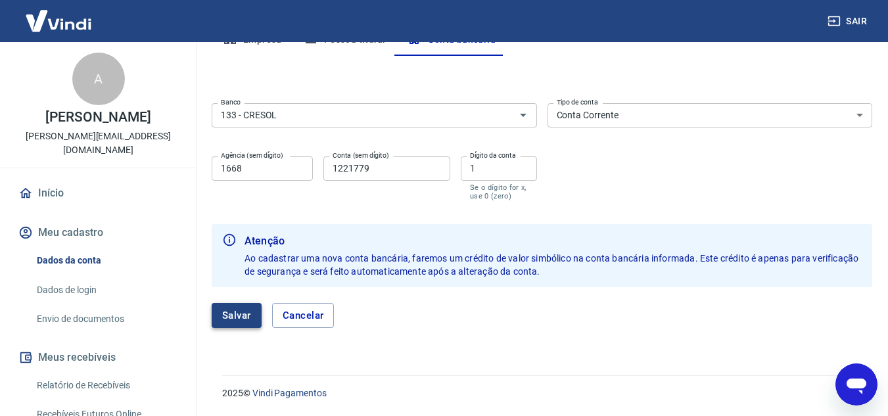
click at [244, 312] on button "Salvar" at bounding box center [237, 315] width 50 height 25
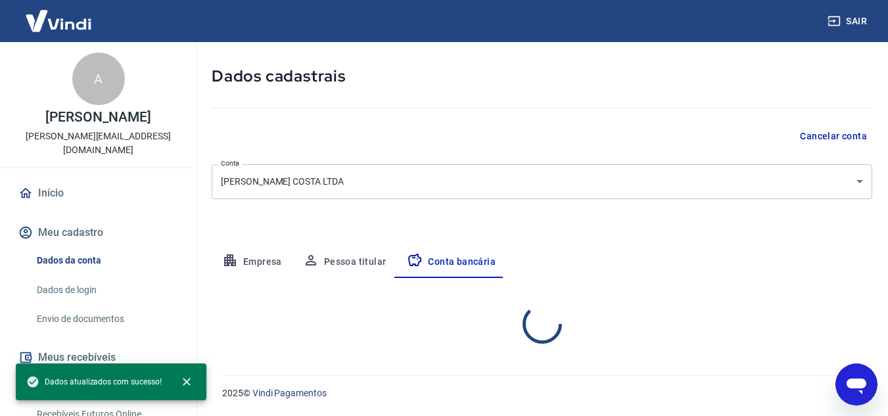
scroll to position [183, 0]
select select "1"
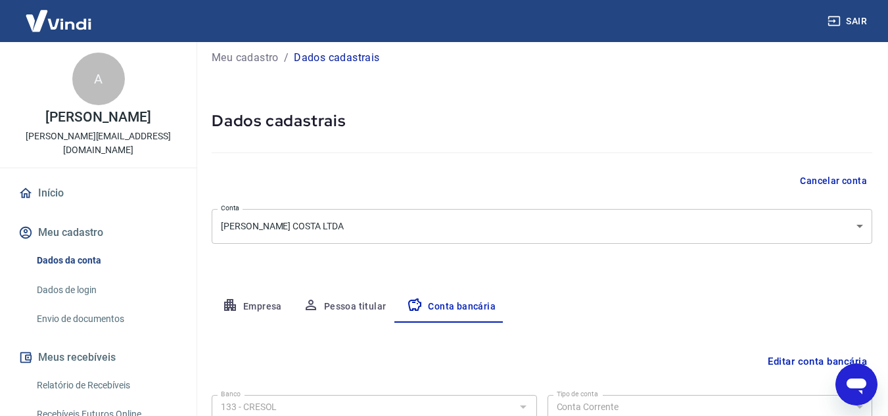
scroll to position [0, 0]
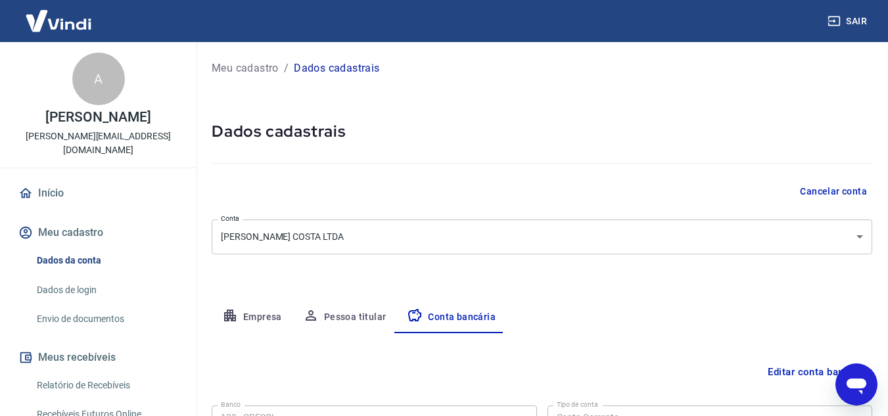
click at [336, 67] on p "Dados cadastrais" at bounding box center [336, 68] width 85 height 16
click at [263, 70] on p "Meu cadastro" at bounding box center [245, 68] width 67 height 16
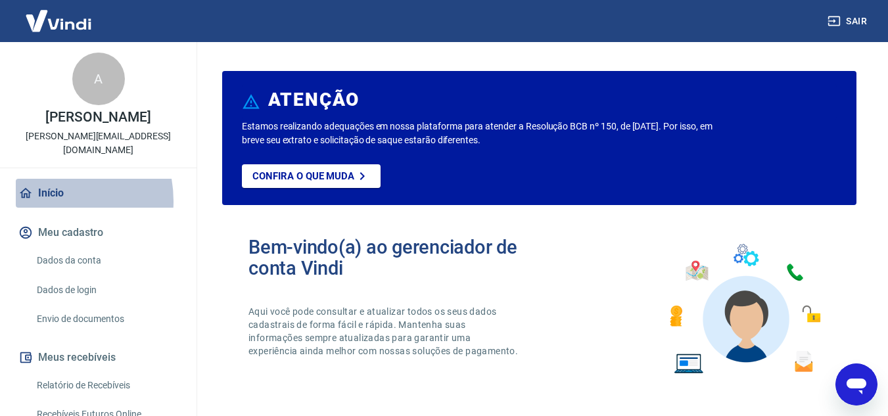
click at [43, 187] on link "Início" at bounding box center [98, 193] width 165 height 29
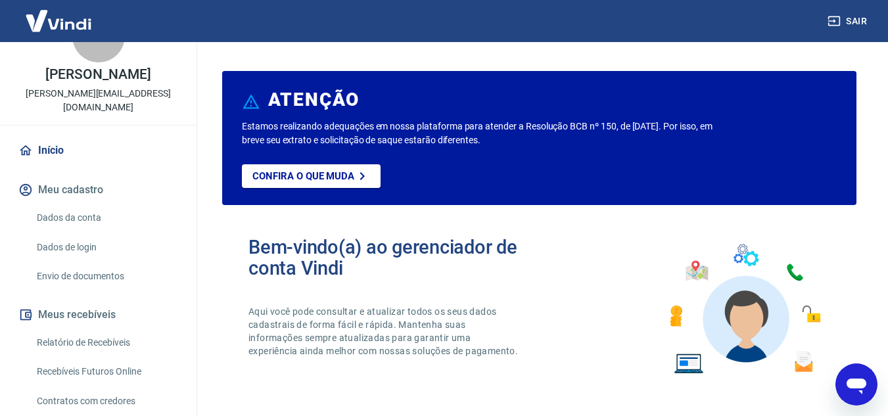
scroll to position [66, 0]
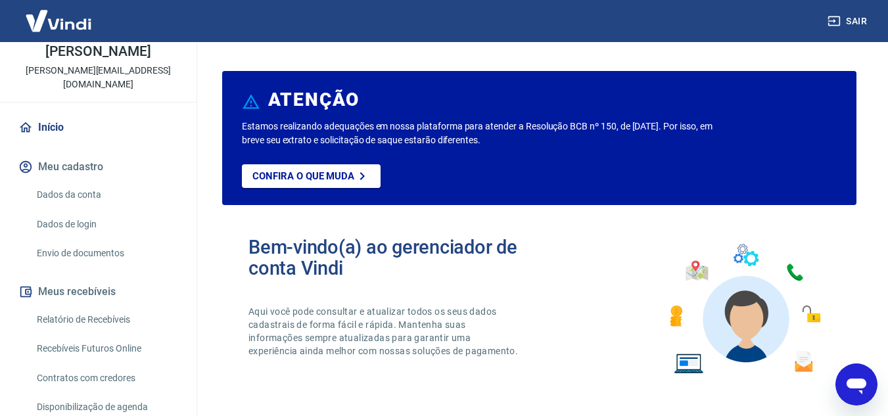
click at [78, 181] on link "Dados da conta" at bounding box center [106, 194] width 149 height 27
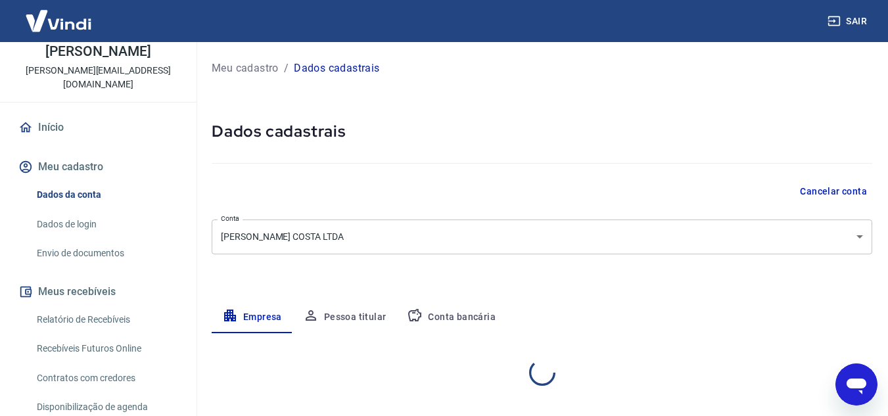
select select "PR"
select select "business"
click at [96, 219] on link "Dados de login" at bounding box center [106, 224] width 149 height 27
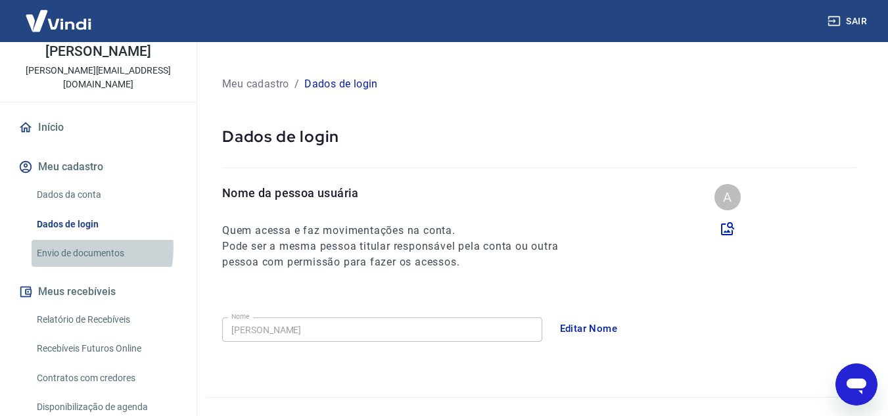
click at [66, 240] on link "Envio de documentos" at bounding box center [106, 253] width 149 height 27
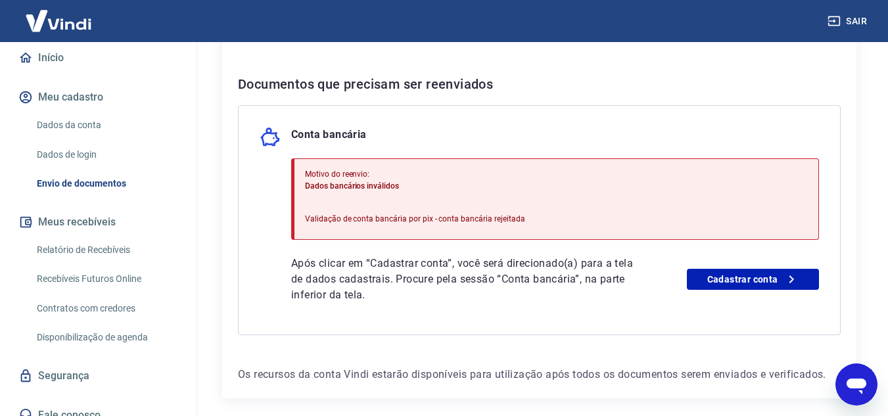
scroll to position [317, 0]
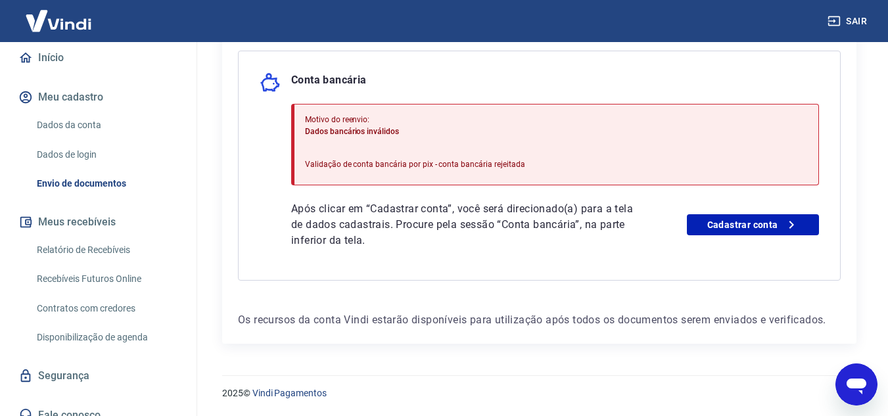
click at [866, 382] on icon "Abrir janela de mensagens" at bounding box center [857, 385] width 24 height 24
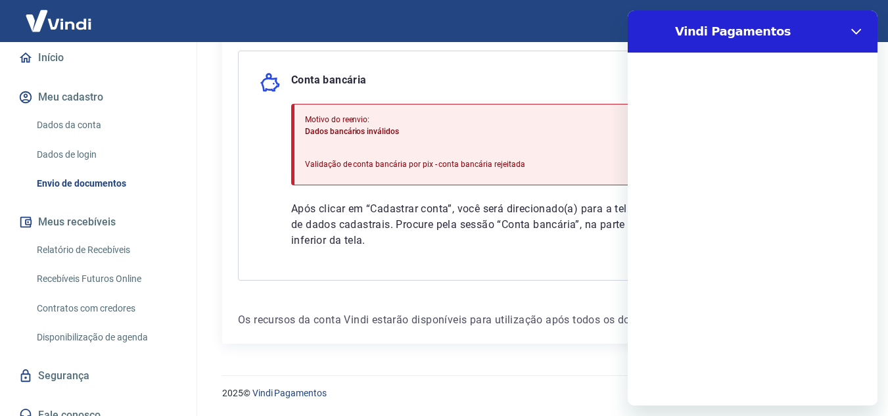
scroll to position [0, 0]
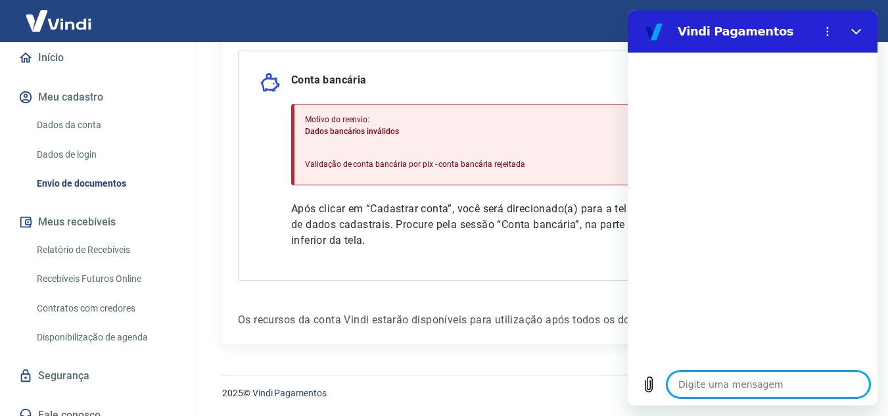
type textarea "p"
type textarea "x"
type textarea "pq"
type textarea "x"
type textarea "pq"
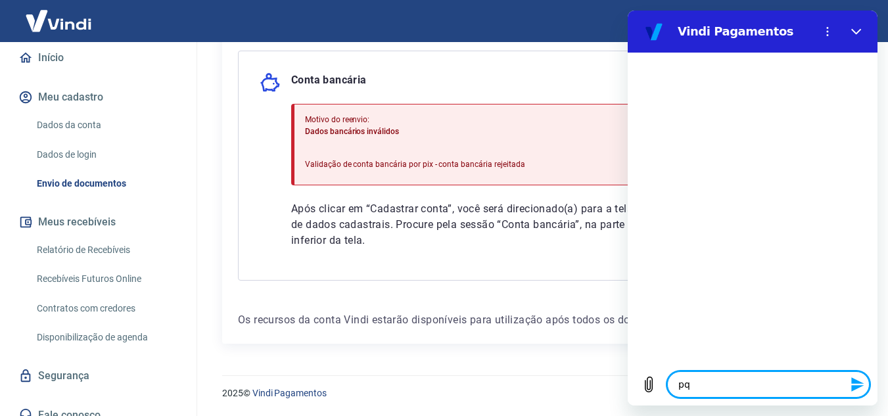
type textarea "x"
type textarea "pq o"
type textarea "x"
type textarea "pq os"
type textarea "x"
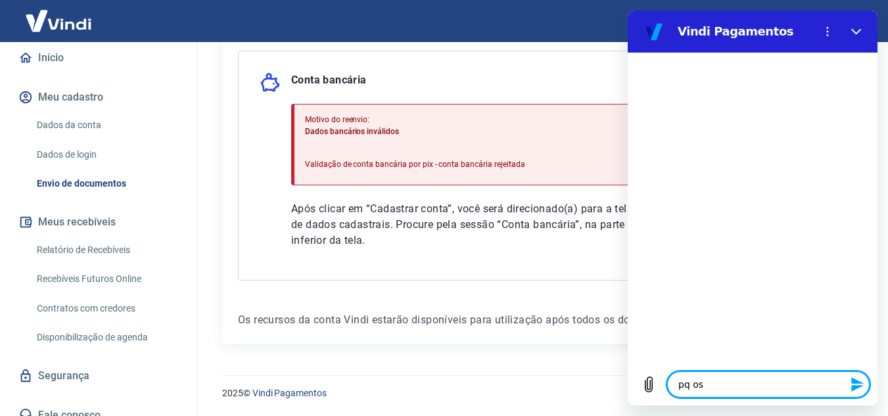
type textarea "pq os"
type textarea "x"
type textarea "pq os d"
type textarea "x"
type textarea "pq os da"
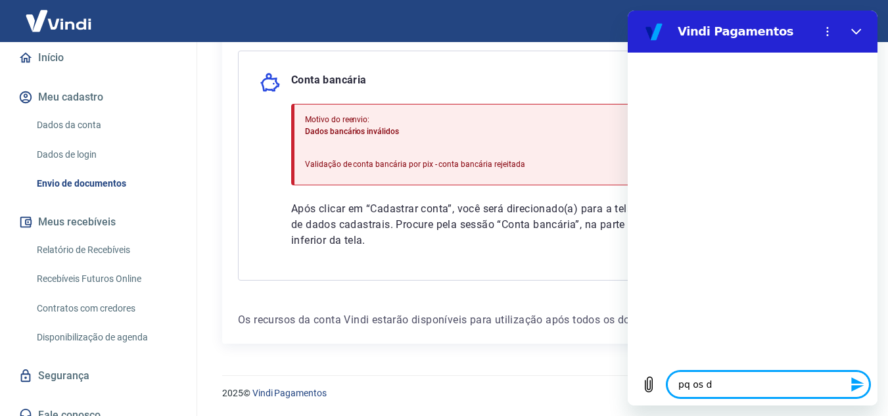
type textarea "x"
type textarea "pq os dad"
type textarea "x"
type textarea "pq os dado"
type textarea "x"
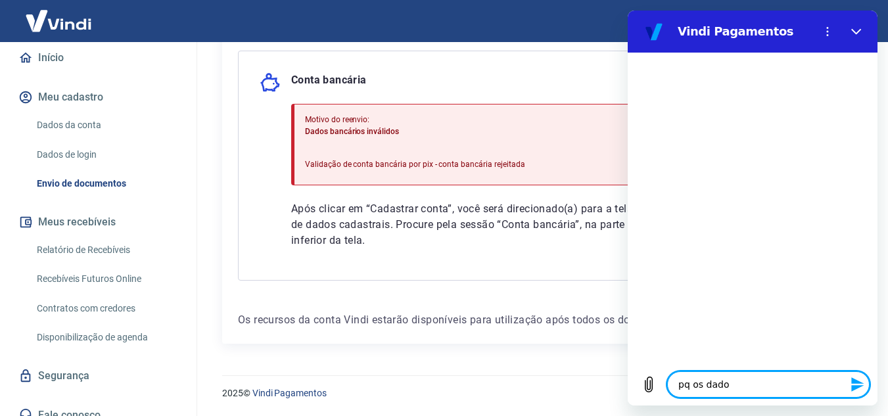
type textarea "pq os dados"
type textarea "x"
type textarea "pq os dados"
type textarea "x"
type textarea "pq os dados b"
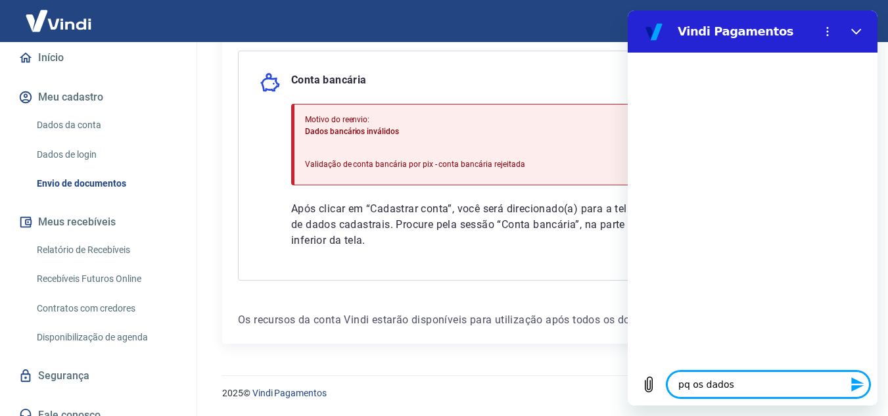
type textarea "x"
type textarea "pq os dados ba"
type textarea "x"
type textarea "pq os dados ban"
type textarea "x"
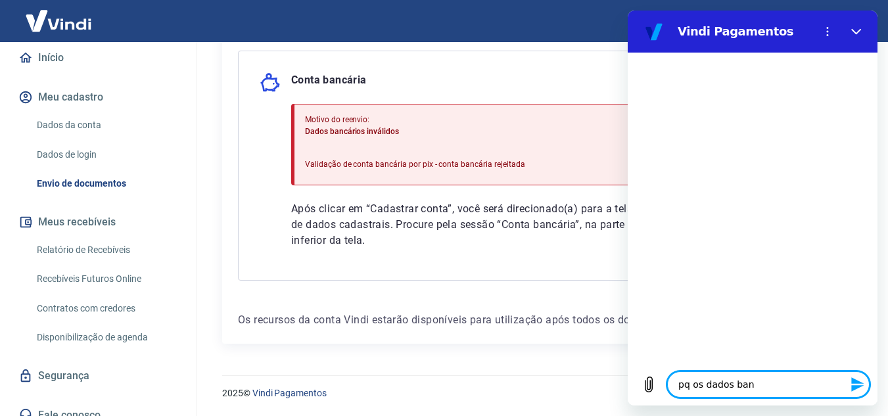
type textarea "pq os dados banc"
type textarea "x"
type textarea "pq os dados banca"
type textarea "x"
type textarea "pq os dados bancar"
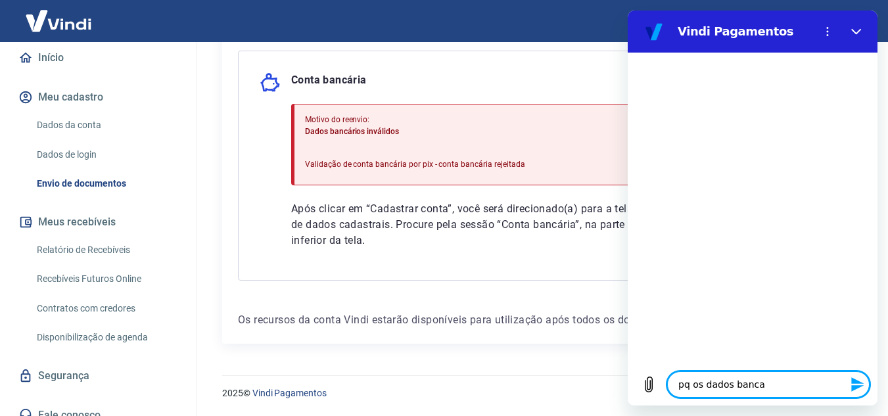
type textarea "x"
type textarea "pq os dados bancari"
type textarea "x"
type textarea "pq os dados bancario"
type textarea "x"
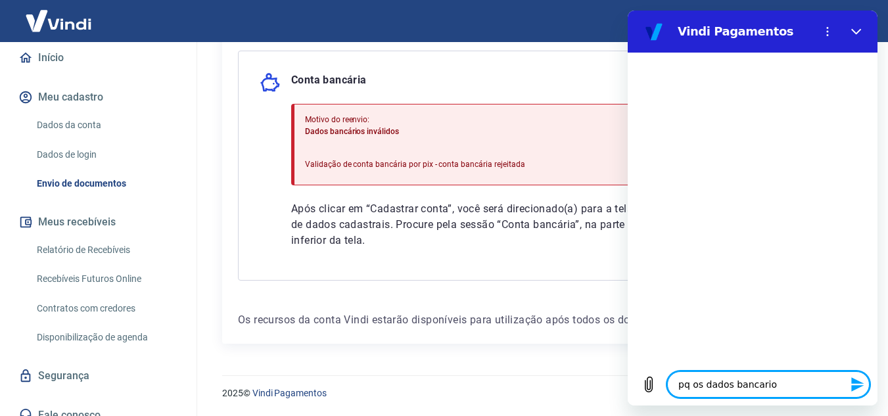
type textarea "pq os dados bancarios"
type textarea "x"
type textarea "pq os dados bancarios"
type textarea "x"
type textarea "pq os dados bancarios e"
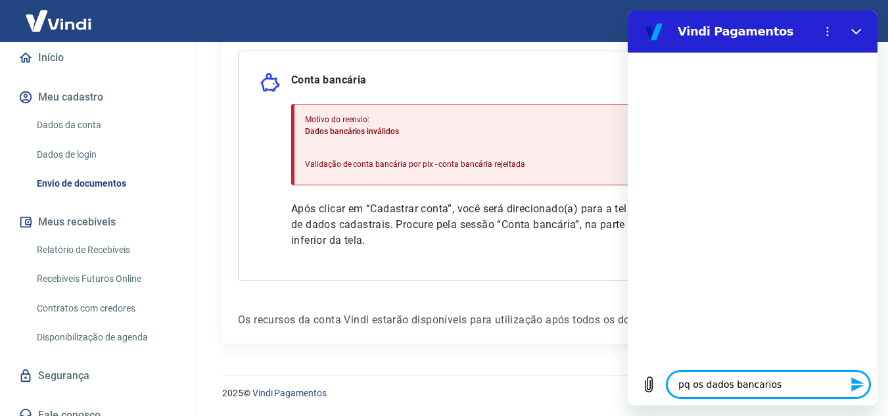
type textarea "x"
type textarea "pq os dados bancarios es"
type textarea "x"
type textarea "pq os dados bancarios est"
type textarea "x"
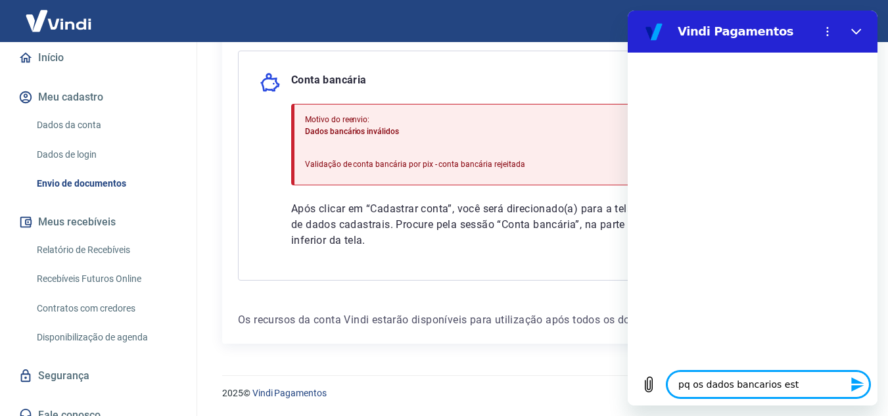
type textarea "pq os dados bancarios esta"
type textarea "x"
type textarea "pq os dados bancarios estao"
type textarea "x"
type textarea "pq os dados bancarios estao"
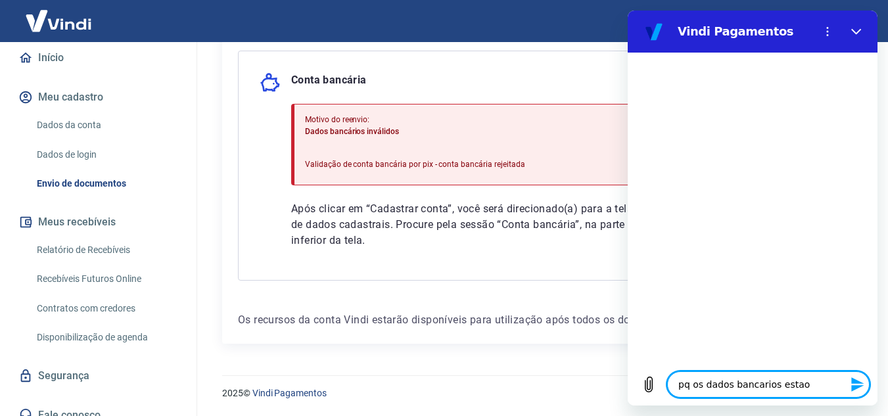
type textarea "x"
type textarea "pq os dados bancarios estao d"
type textarea "x"
type textarea "pq os dados bancarios estao de"
type textarea "x"
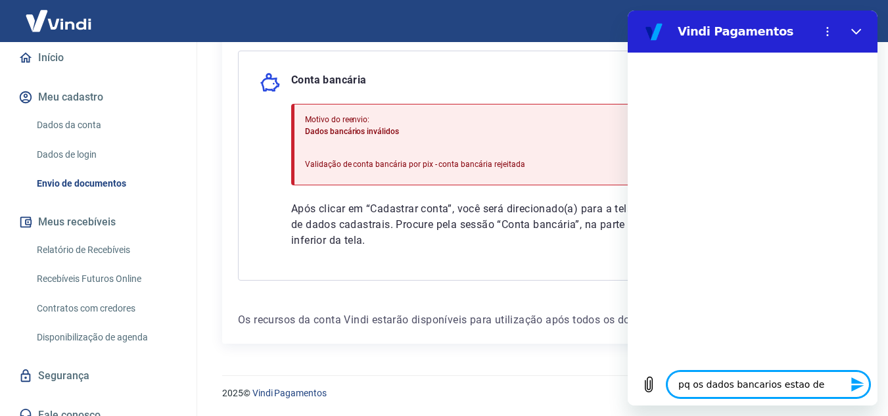
type textarea "pq os dados bancarios estao d"
type textarea "x"
type textarea "pq os dados bancarios estao"
type textarea "x"
type textarea "pq os dados bancarios estao d"
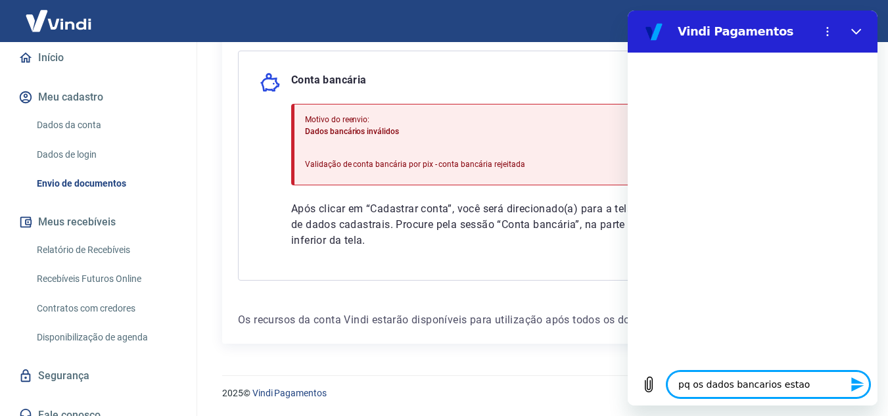
type textarea "x"
type textarea "pq os dados bancarios estao da"
type textarea "x"
type textarea "pq os dados bancarios estao dab"
type textarea "x"
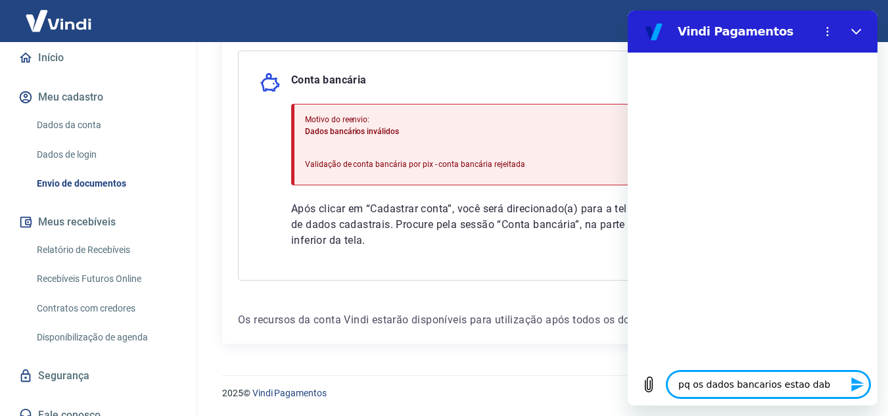
type textarea "pq os dados bancarios estao dabd"
type textarea "x"
type textarea "pq os dados bancarios estao dab"
type textarea "x"
type textarea "pq os dados bancarios estao da"
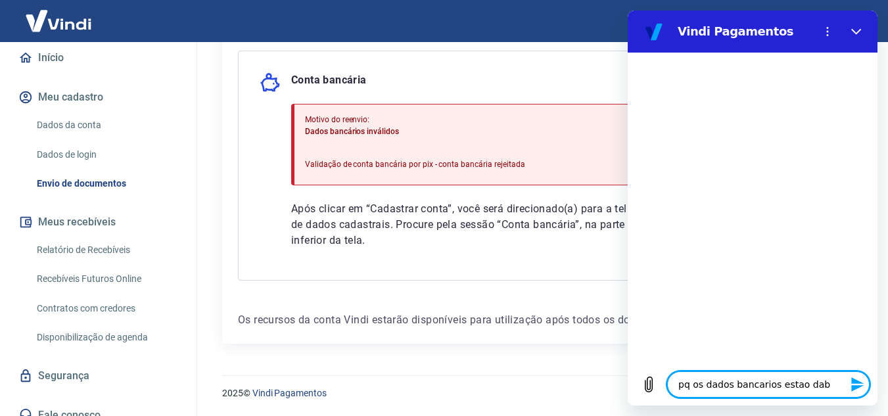
type textarea "x"
type textarea "pq os dados bancarios estao dan"
type textarea "x"
type textarea "pq os dados bancarios estao dand"
type textarea "x"
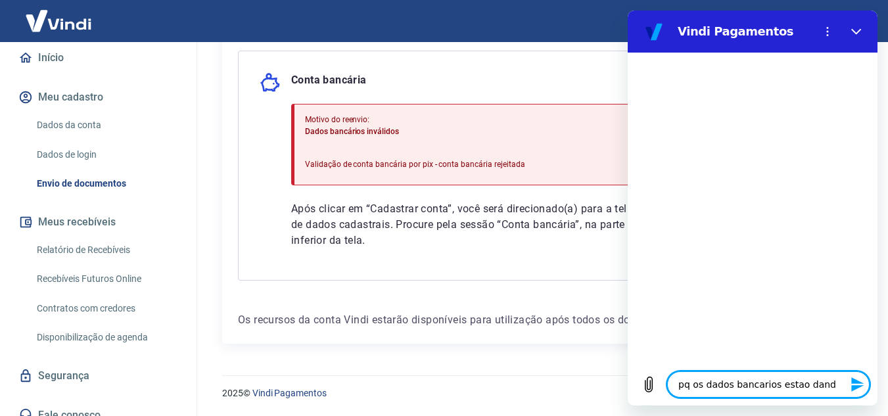
type textarea "pq os dados bancarios estao dando"
type textarea "x"
type textarea "pq os dados bancarios estao dando"
type textarea "x"
type textarea "pq os dados bancarios estao dando i"
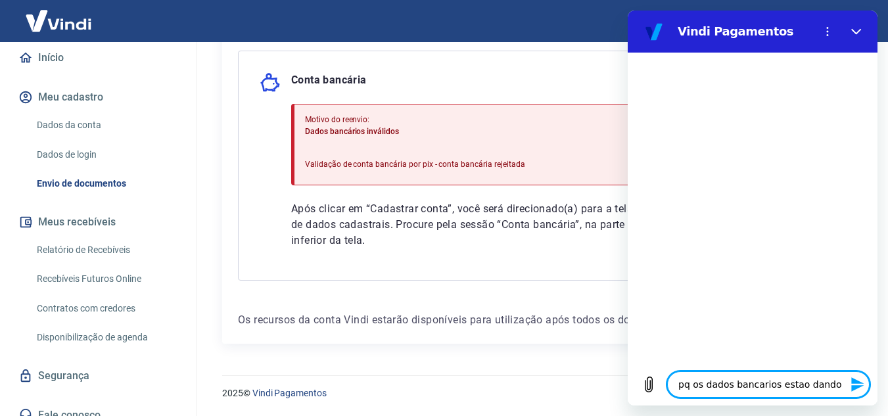
type textarea "x"
type textarea "pq os dados bancarios estao dando in"
type textarea "x"
type textarea "pq os dados bancarios estao dando inv"
type textarea "x"
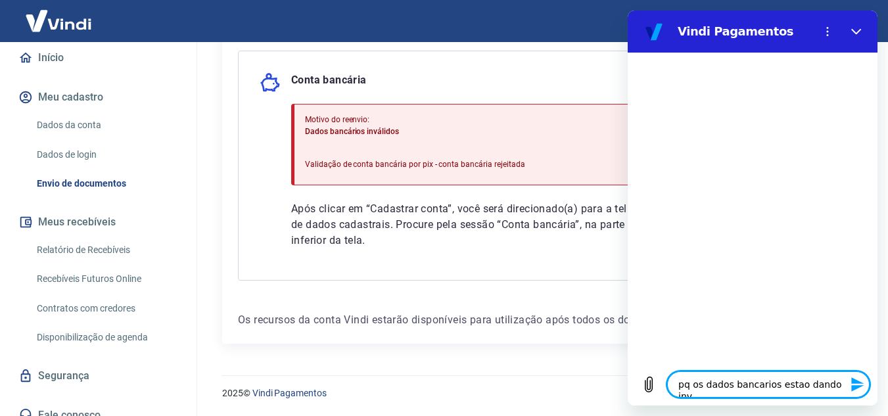
type textarea "pq os dados bancarios estao dando inva"
type textarea "x"
type textarea "pq os dados bancarios estao dando inval"
type textarea "x"
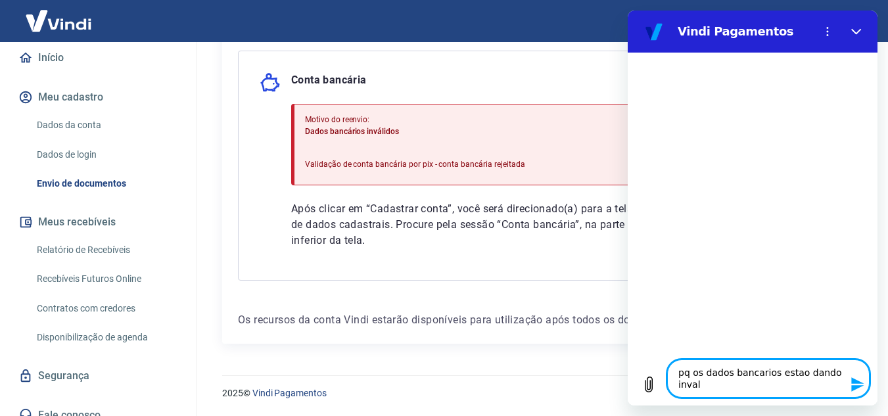
type textarea "pq os dados bancarios estao dando invali"
type textarea "x"
type textarea "pq os dados bancarios estao dando invalid"
type textarea "x"
type textarea "pq os dados bancarios estao dando invalido"
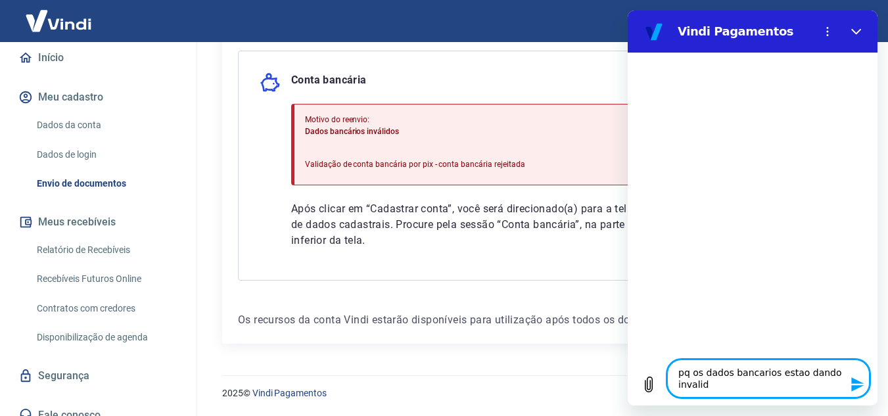
type textarea "x"
type textarea "pq os dados bancarios estao dando invalido?"
type textarea "x"
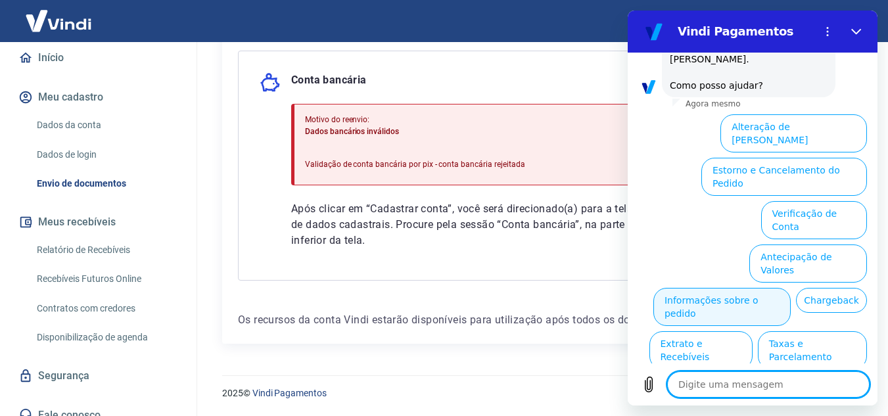
scroll to position [109, 0]
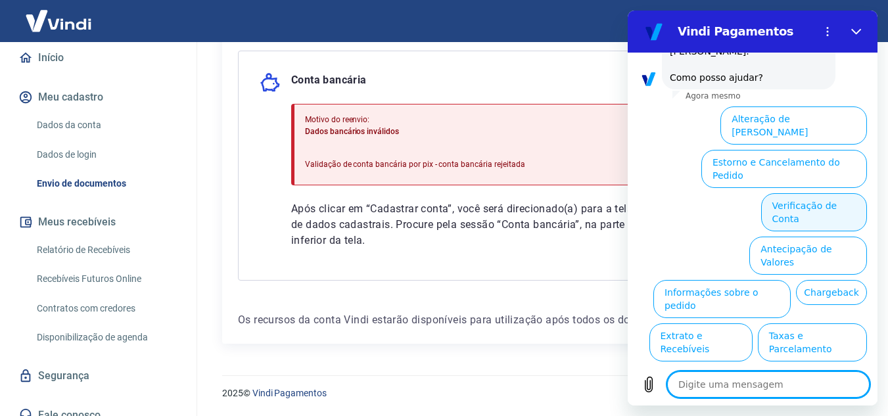
click at [800, 193] on button "Verificação de Conta" at bounding box center [814, 212] width 106 height 38
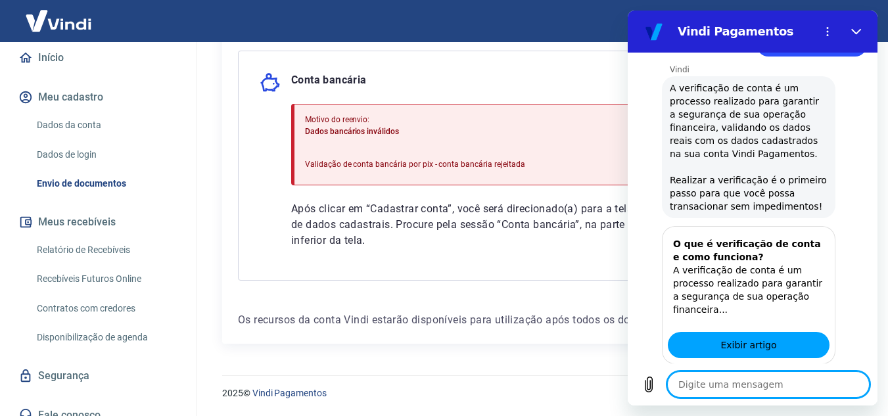
scroll to position [239, 0]
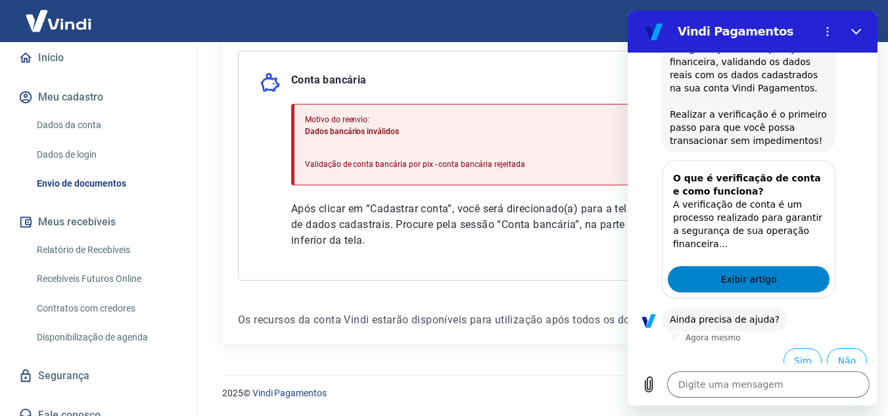
click at [749, 271] on span "Exibir artigo" at bounding box center [748, 279] width 56 height 16
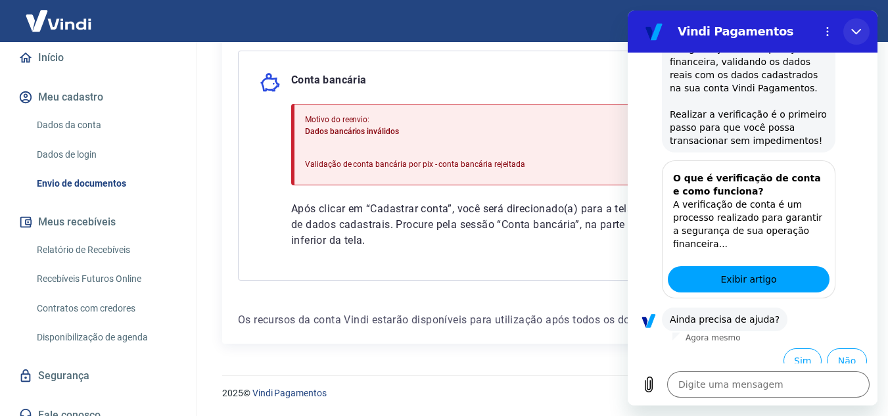
drag, startPoint x: 858, startPoint y: 33, endPoint x: 1450, endPoint y: 58, distance: 592.7
click at [858, 33] on icon "Fechar" at bounding box center [856, 32] width 10 height 6
type textarea "x"
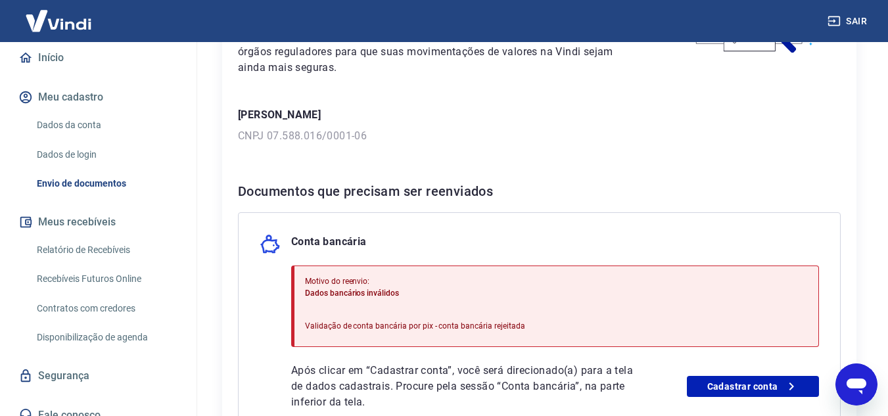
scroll to position [55, 0]
